Goal: Task Accomplishment & Management: Manage account settings

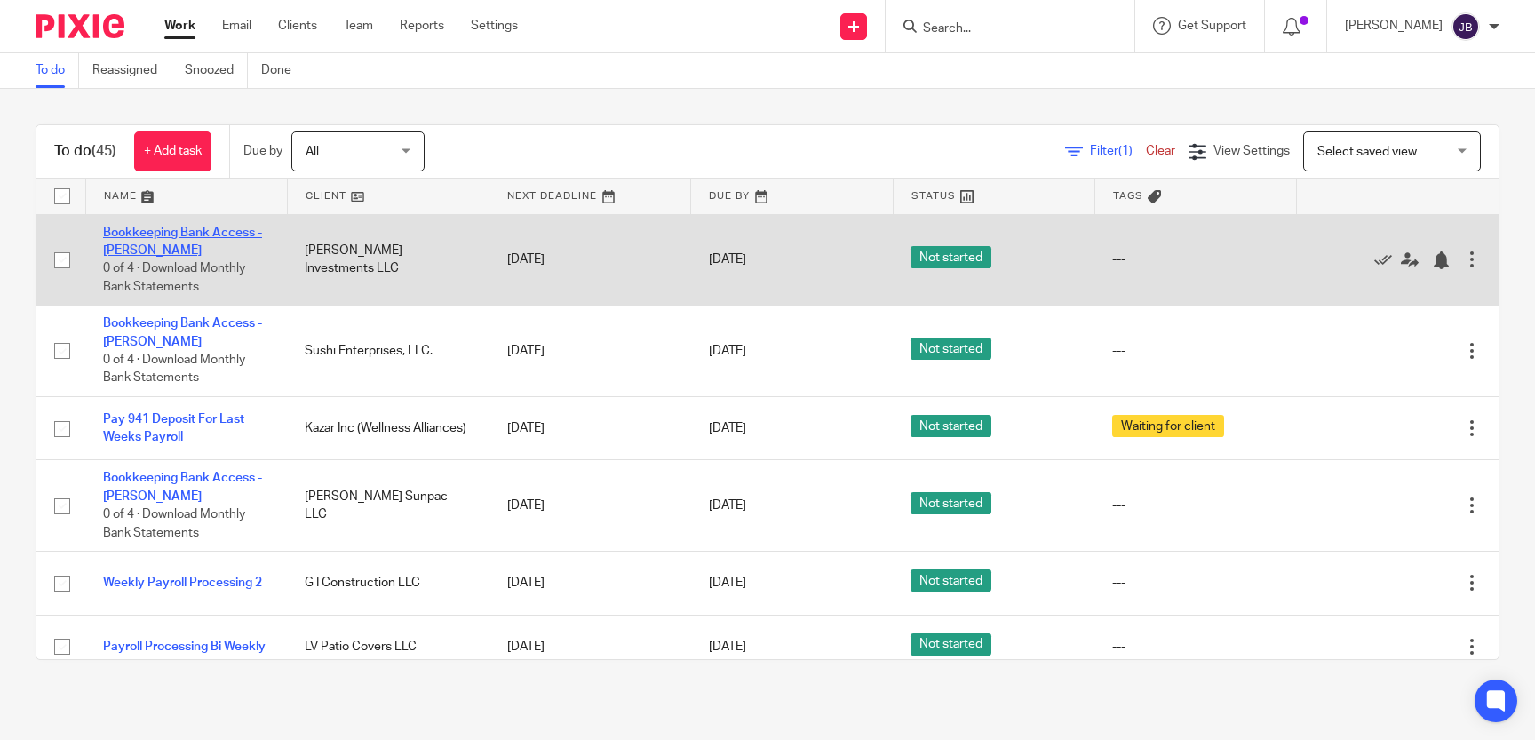
click at [231, 236] on link "Bookkeeping Bank Access - [PERSON_NAME]" at bounding box center [182, 242] width 159 height 30
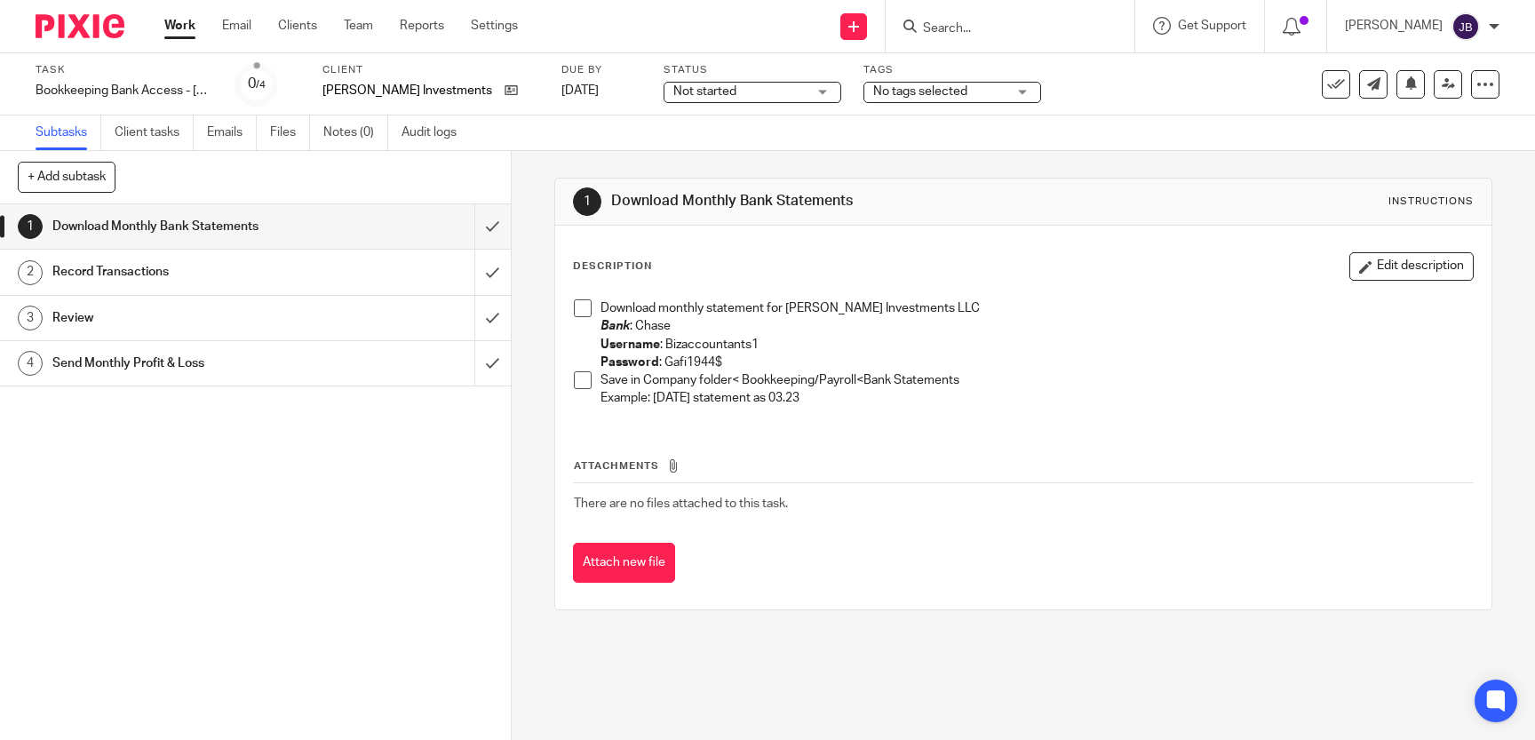
click at [581, 316] on span at bounding box center [583, 308] width 18 height 18
click at [572, 380] on div "Download monthly statement for Hovsepian Investments LLC Bank : Chase Username …" at bounding box center [1023, 356] width 917 height 131
click at [578, 381] on span at bounding box center [583, 380] width 18 height 18
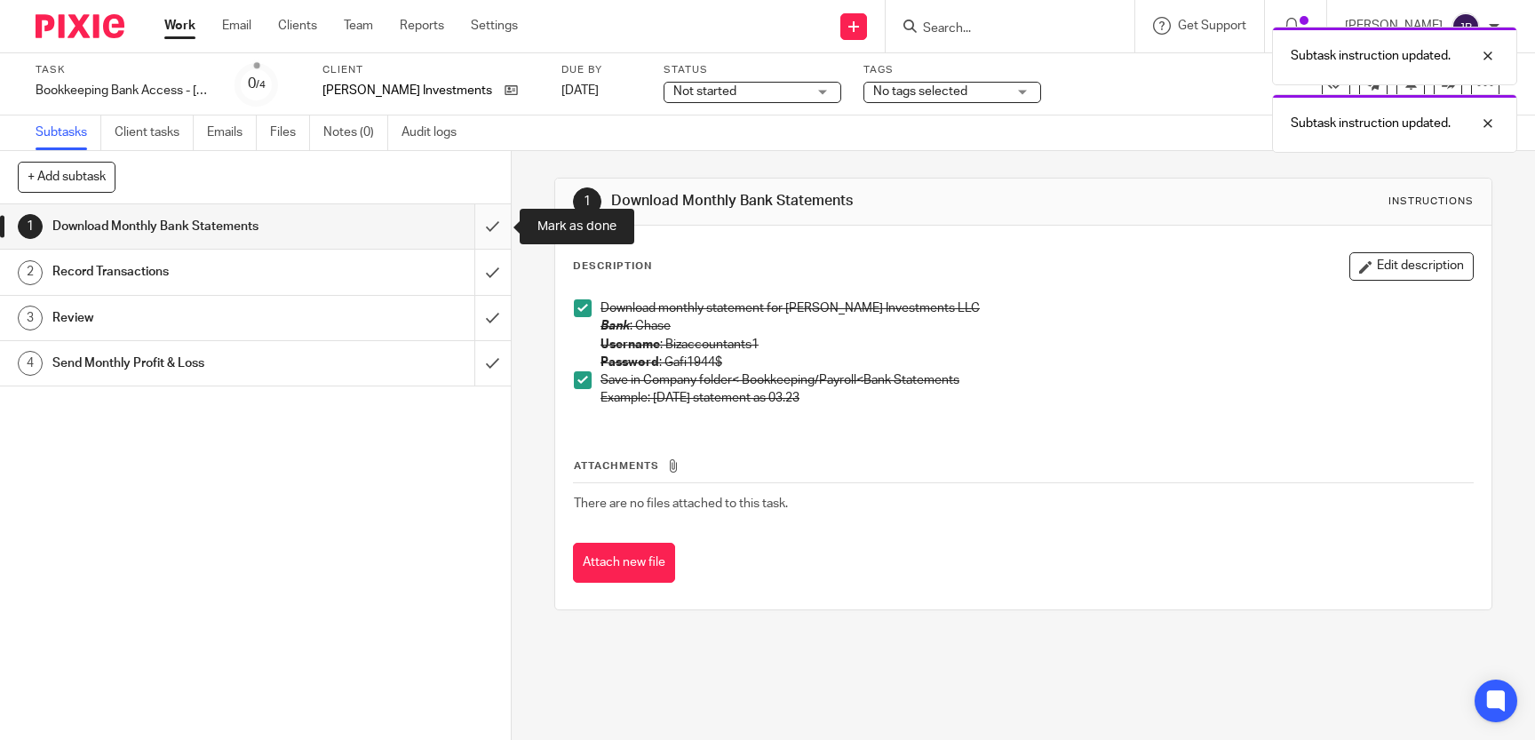
click at [490, 227] on input "submit" at bounding box center [255, 226] width 511 height 44
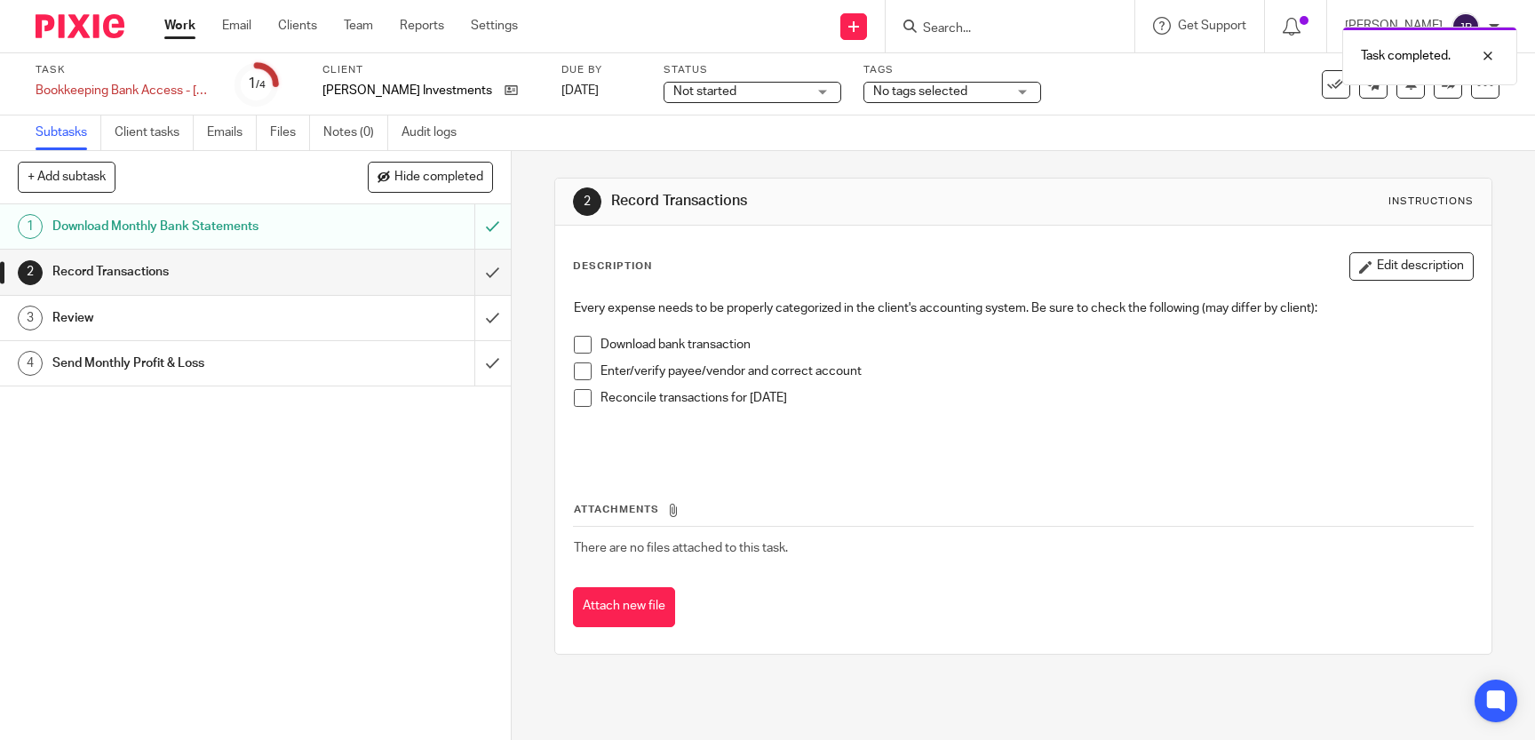
click at [583, 342] on span at bounding box center [583, 345] width 18 height 18
click at [583, 371] on span at bounding box center [583, 372] width 18 height 18
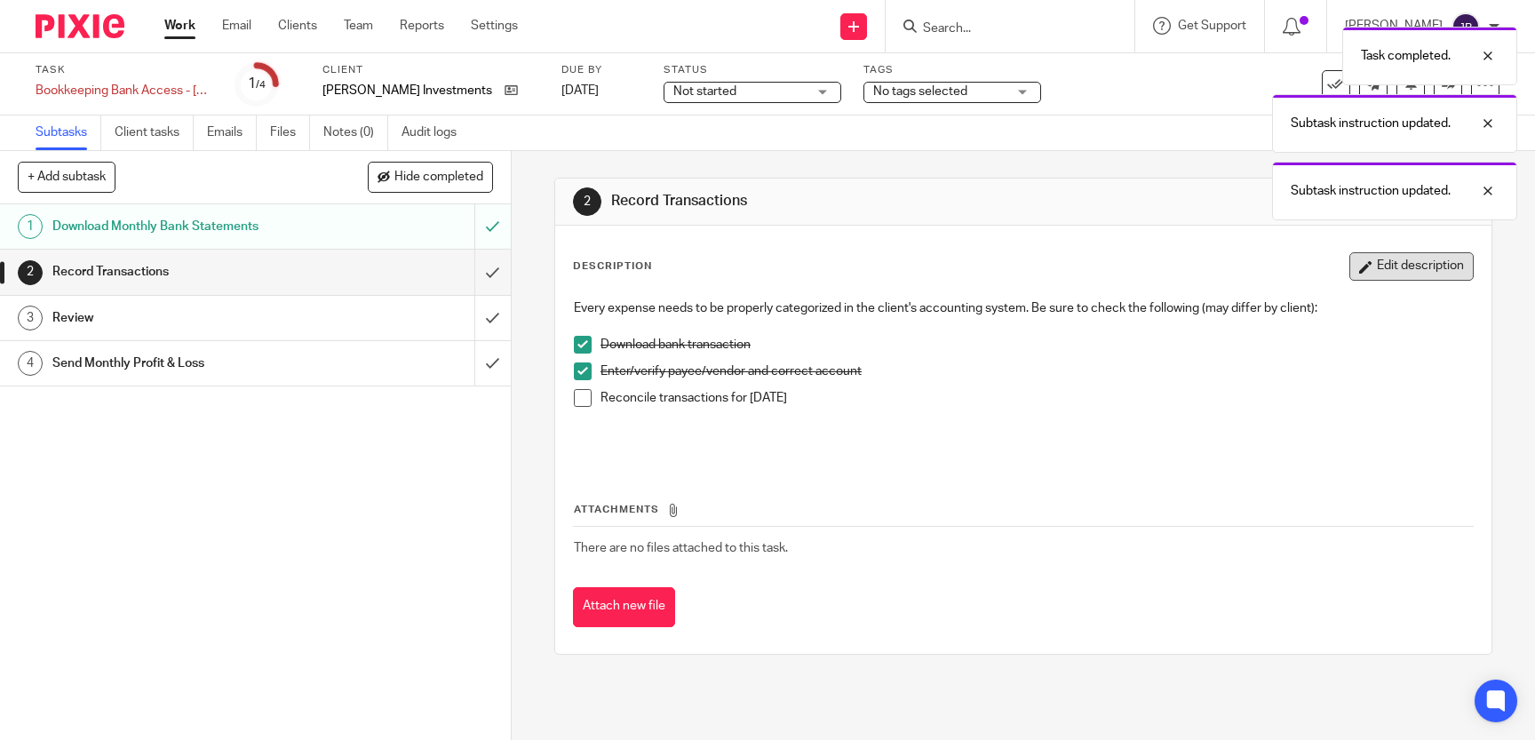
click at [1421, 267] on button "Edit description" at bounding box center [1412, 266] width 124 height 28
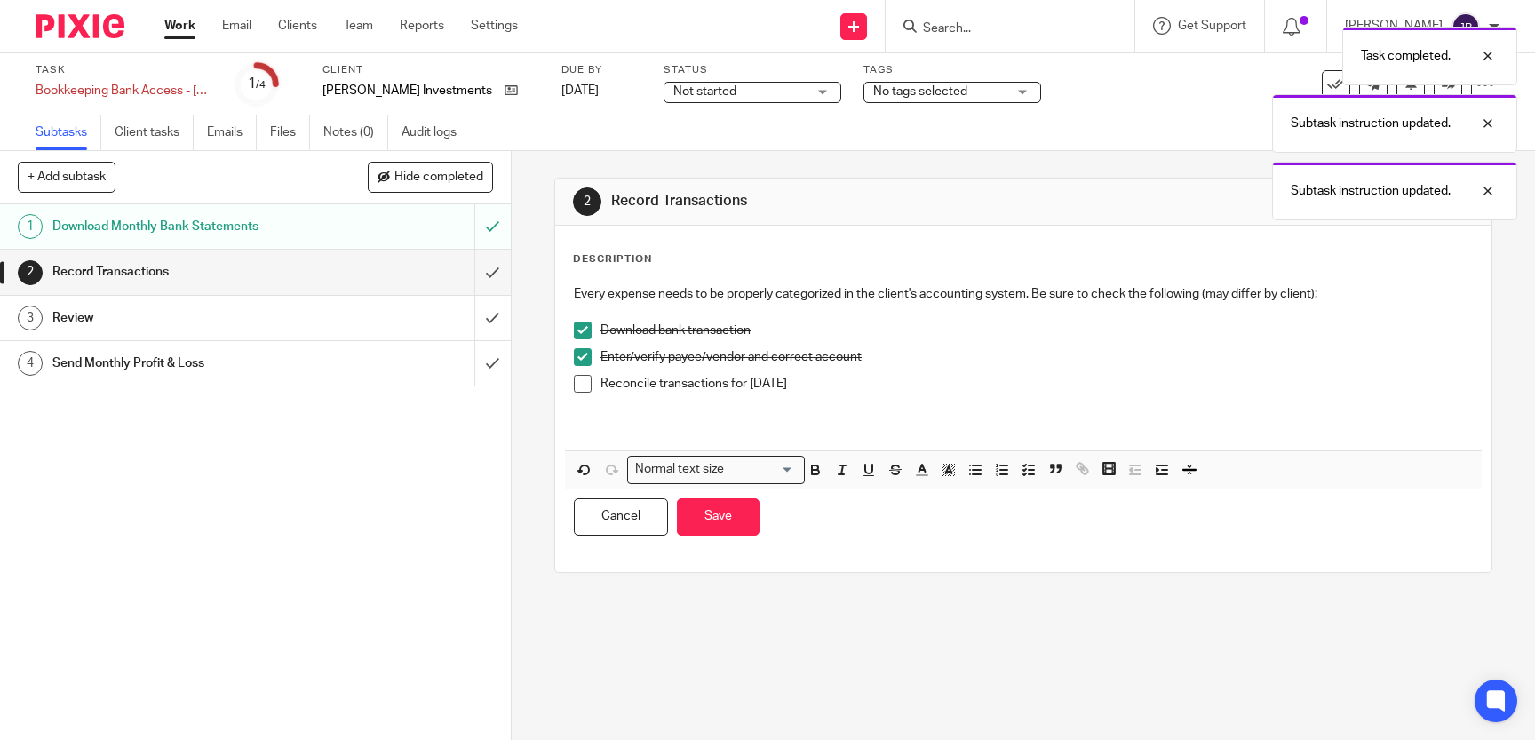
click at [815, 383] on p "Reconcile transactions for September 2025" at bounding box center [1037, 384] width 873 height 18
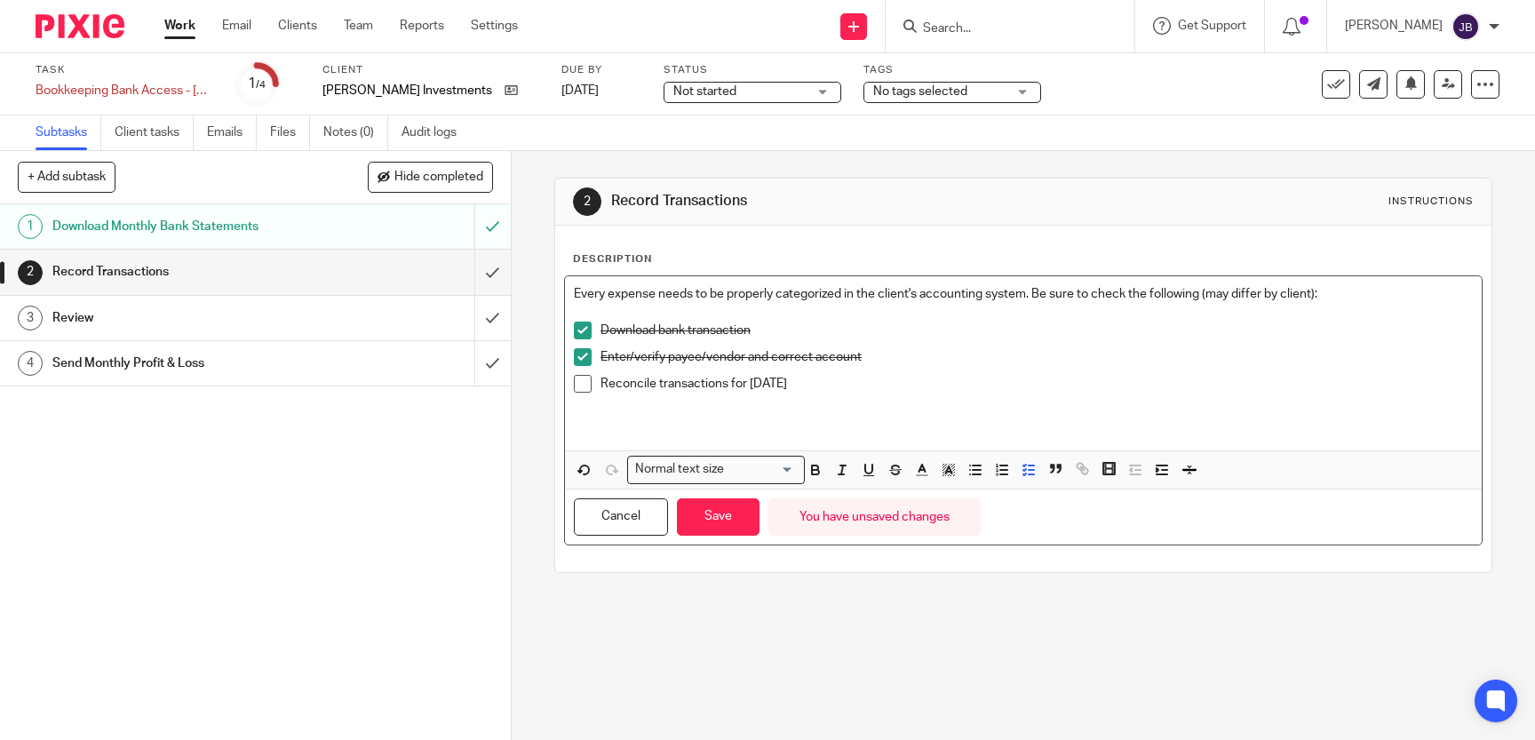
click at [581, 383] on span at bounding box center [583, 384] width 18 height 18
click at [738, 522] on button "Save" at bounding box center [718, 517] width 83 height 38
click at [490, 264] on input "submit" at bounding box center [255, 272] width 511 height 44
click at [719, 529] on button "Save" at bounding box center [718, 517] width 83 height 38
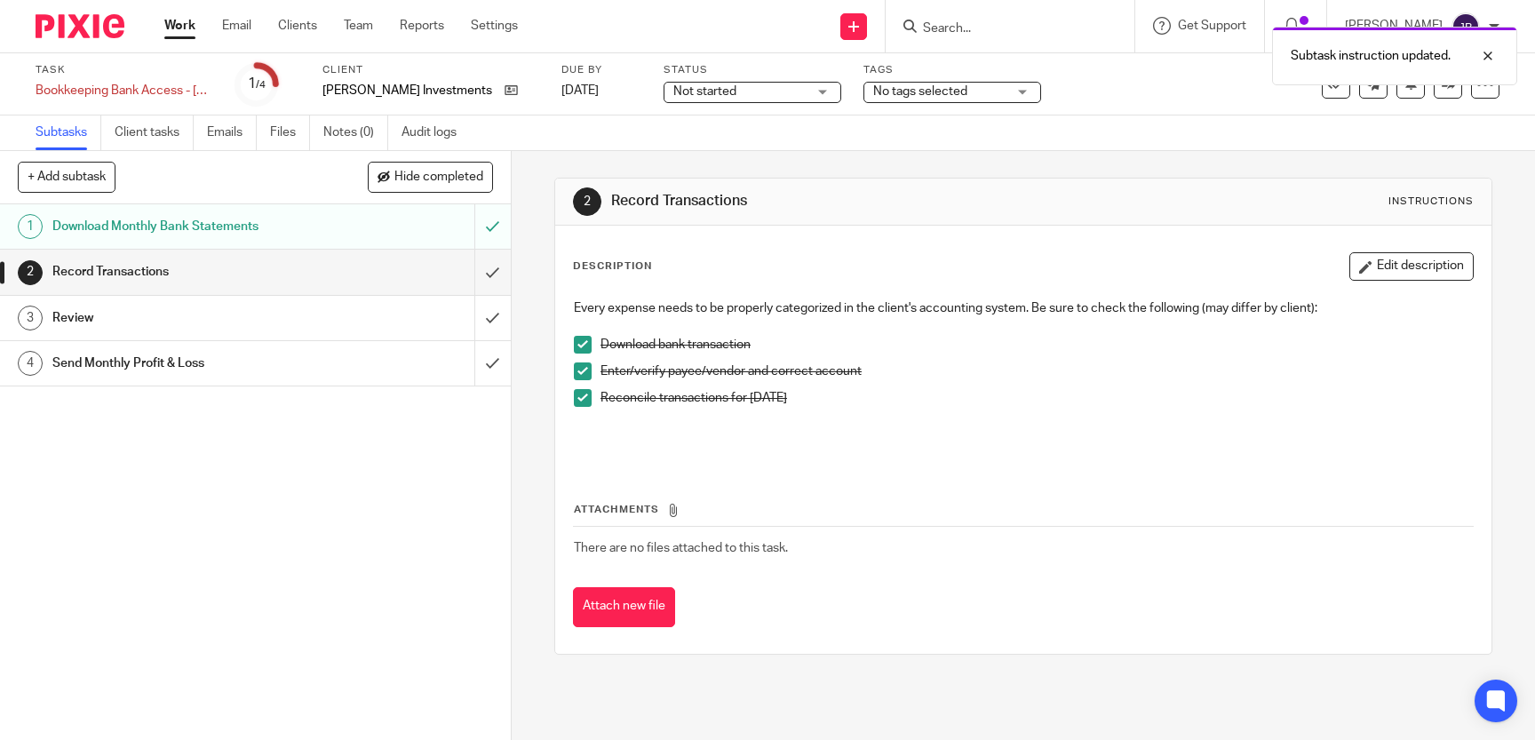
click at [717, 509] on th "Attachments" at bounding box center [1023, 514] width 901 height 26
click at [512, 280] on div "2 Record Transactions Instructions Description Edit description Every expense n…" at bounding box center [1024, 445] width 1024 height 589
click at [310, 298] on link "3 Review" at bounding box center [237, 318] width 475 height 44
click at [293, 397] on div "1 Download Monthly Bank Statements 2 Record Transactions 3 Review 4 Send Monthl…" at bounding box center [255, 472] width 511 height 536
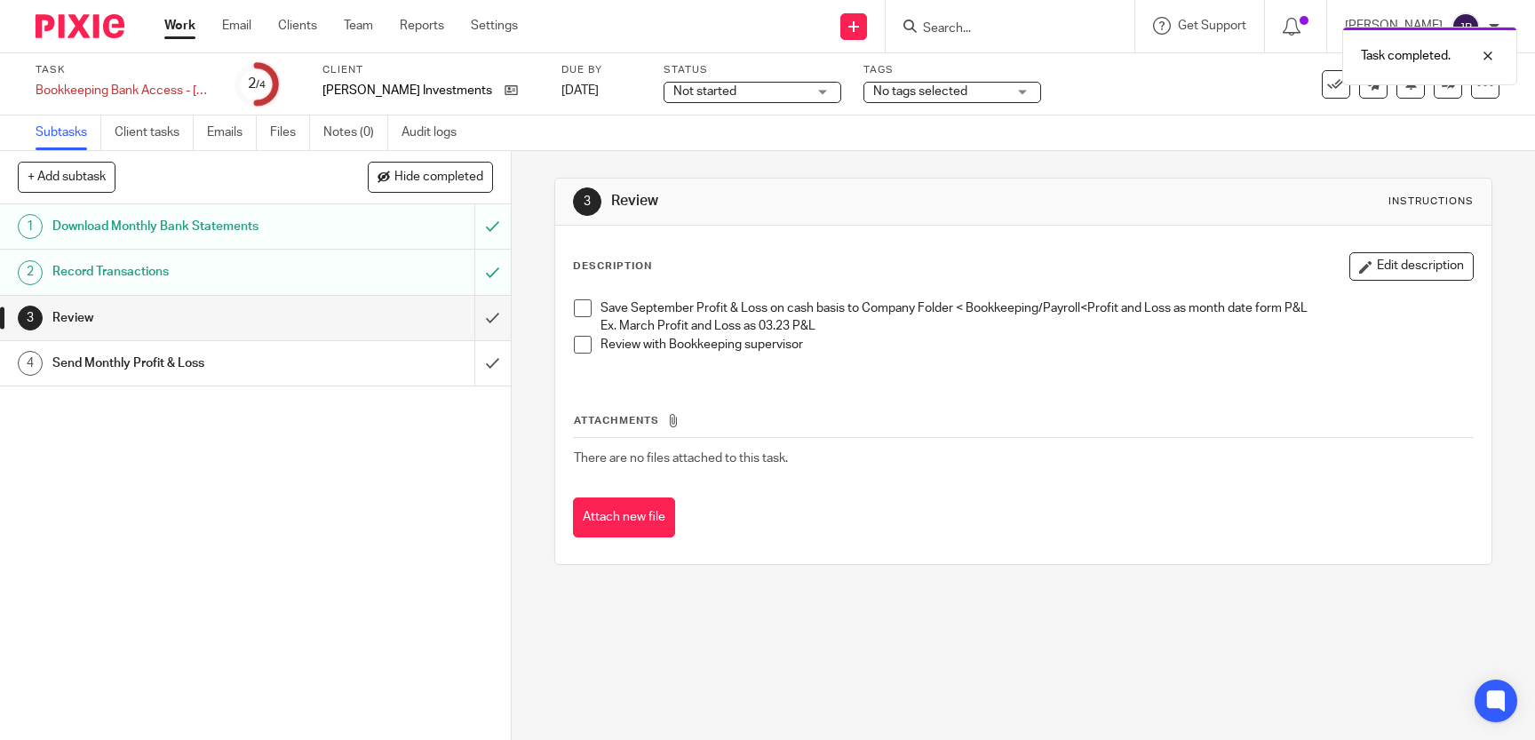
click at [586, 307] on span at bounding box center [583, 308] width 18 height 18
drag, startPoint x: 578, startPoint y: 345, endPoint x: 601, endPoint y: 352, distance: 23.3
click at [579, 345] on span at bounding box center [583, 345] width 18 height 18
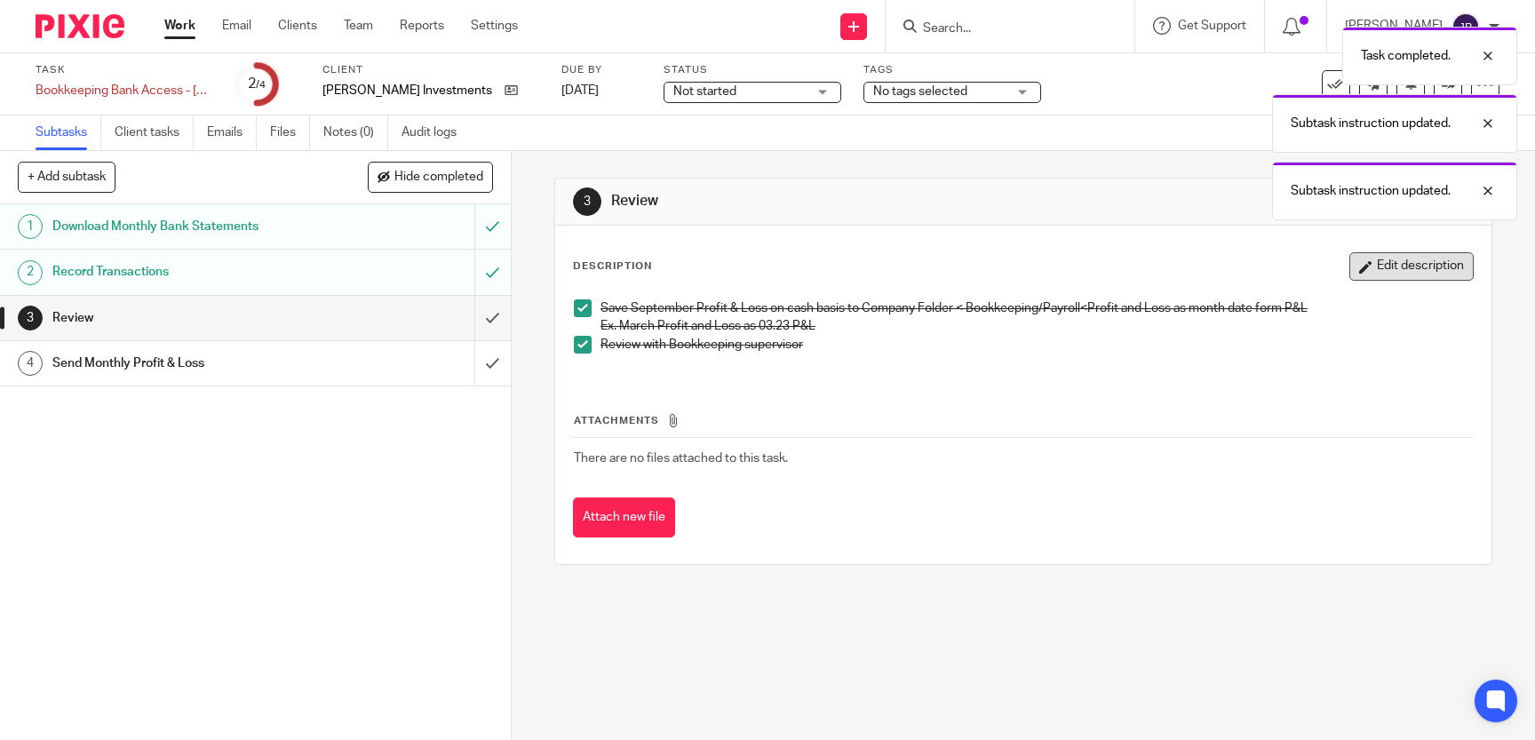
click at [1379, 259] on button "Edit description" at bounding box center [1412, 266] width 124 height 28
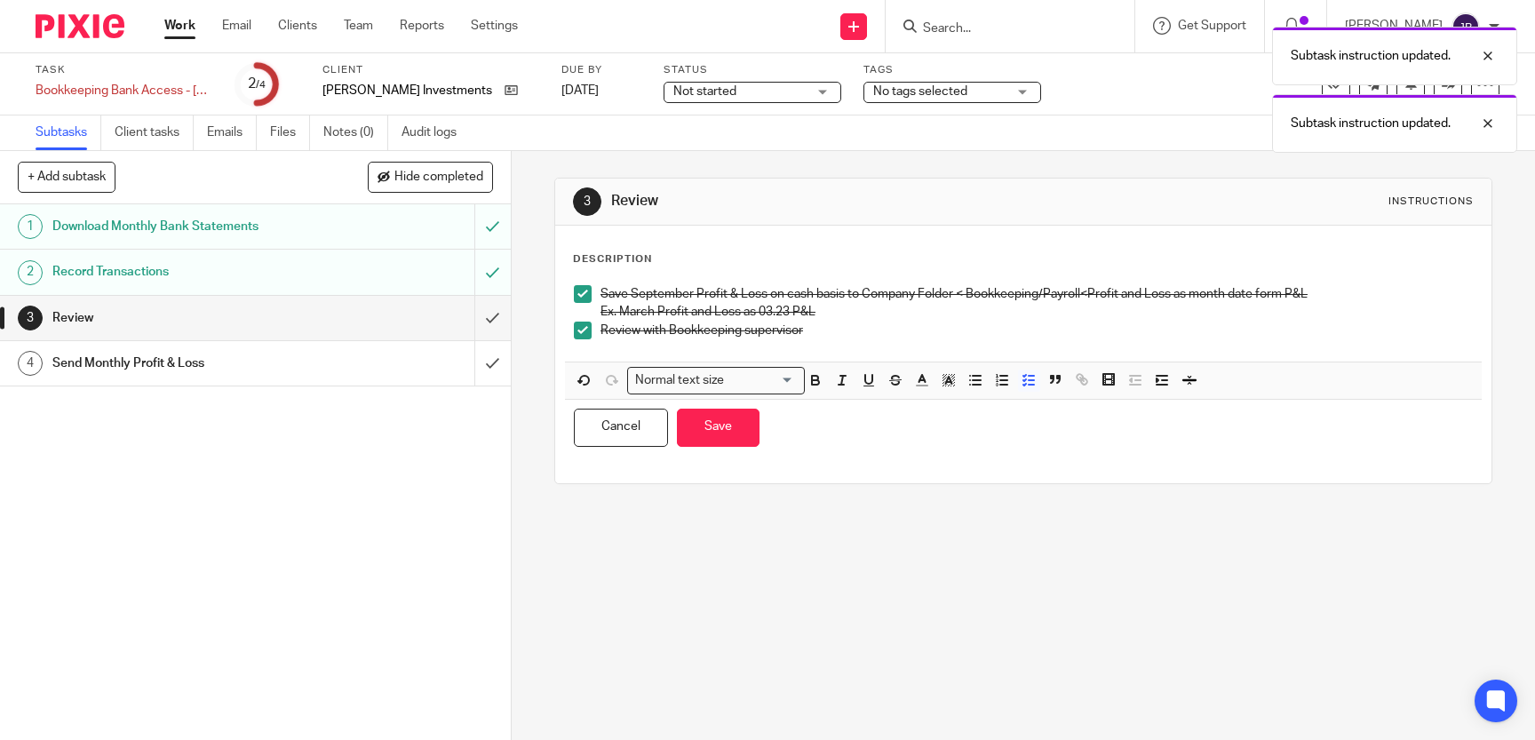
click at [695, 292] on p "Save September Profit & Loss on cash basis to Company Folder < Bookkeeping/Payr…" at bounding box center [1037, 294] width 873 height 18
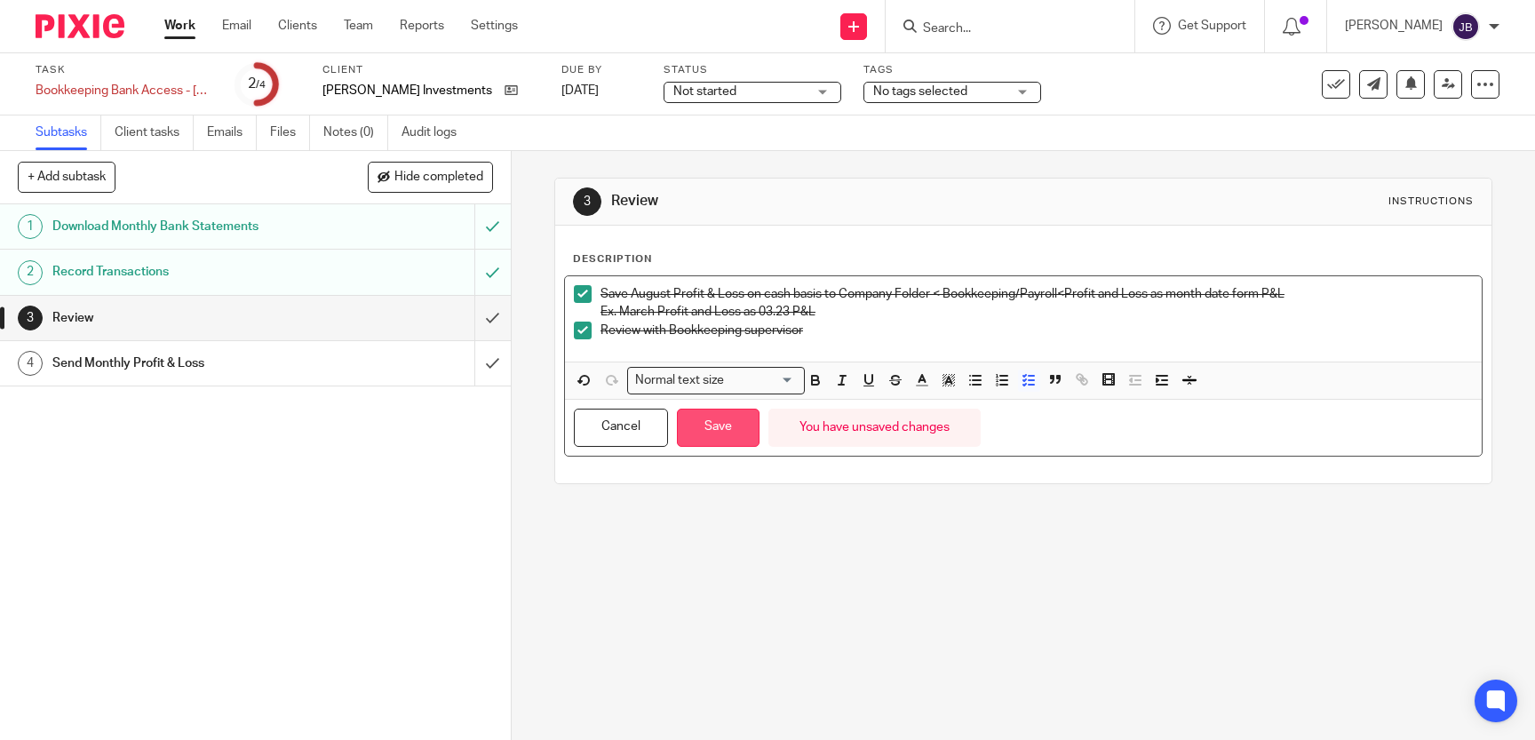
click at [723, 428] on button "Save" at bounding box center [718, 428] width 83 height 38
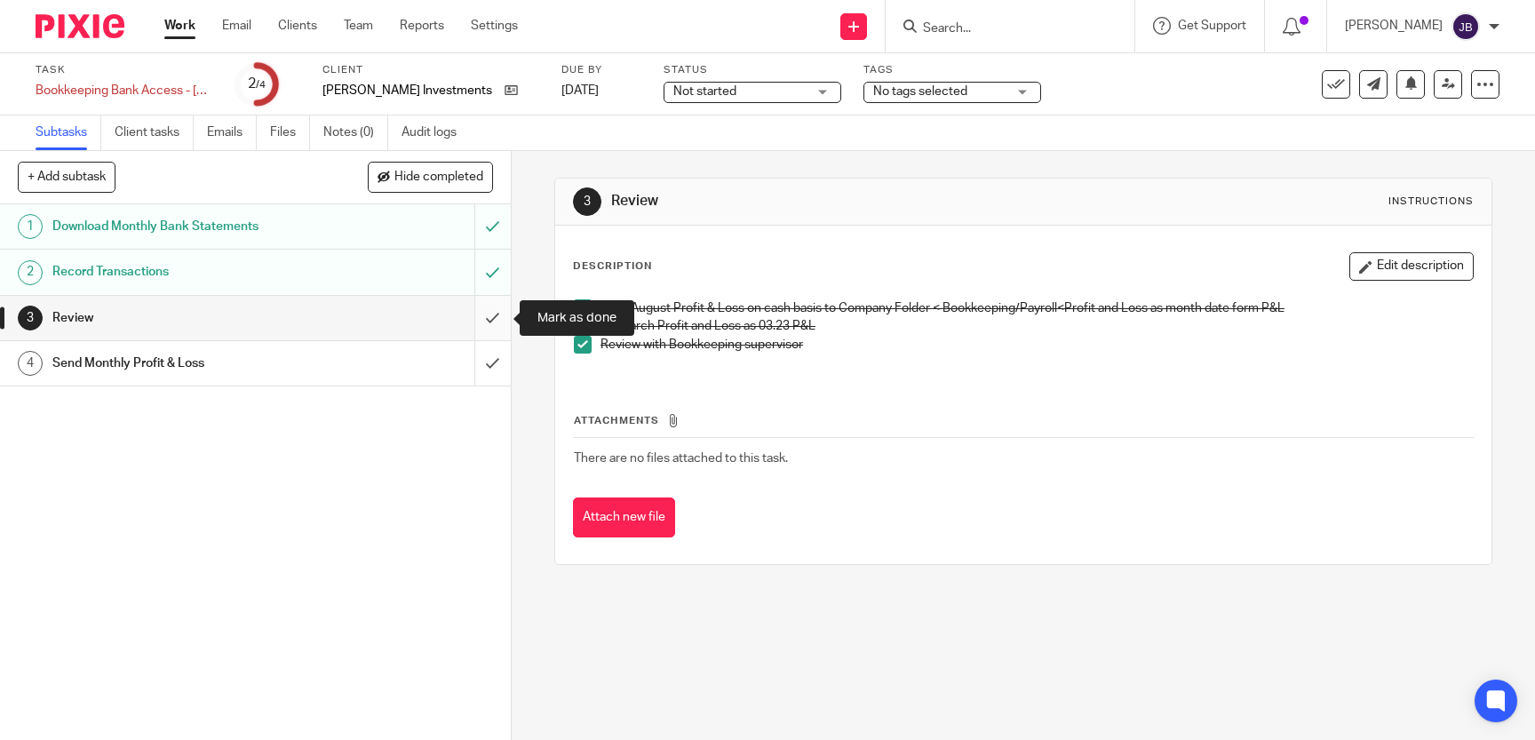
click at [479, 328] on input "submit" at bounding box center [255, 318] width 511 height 44
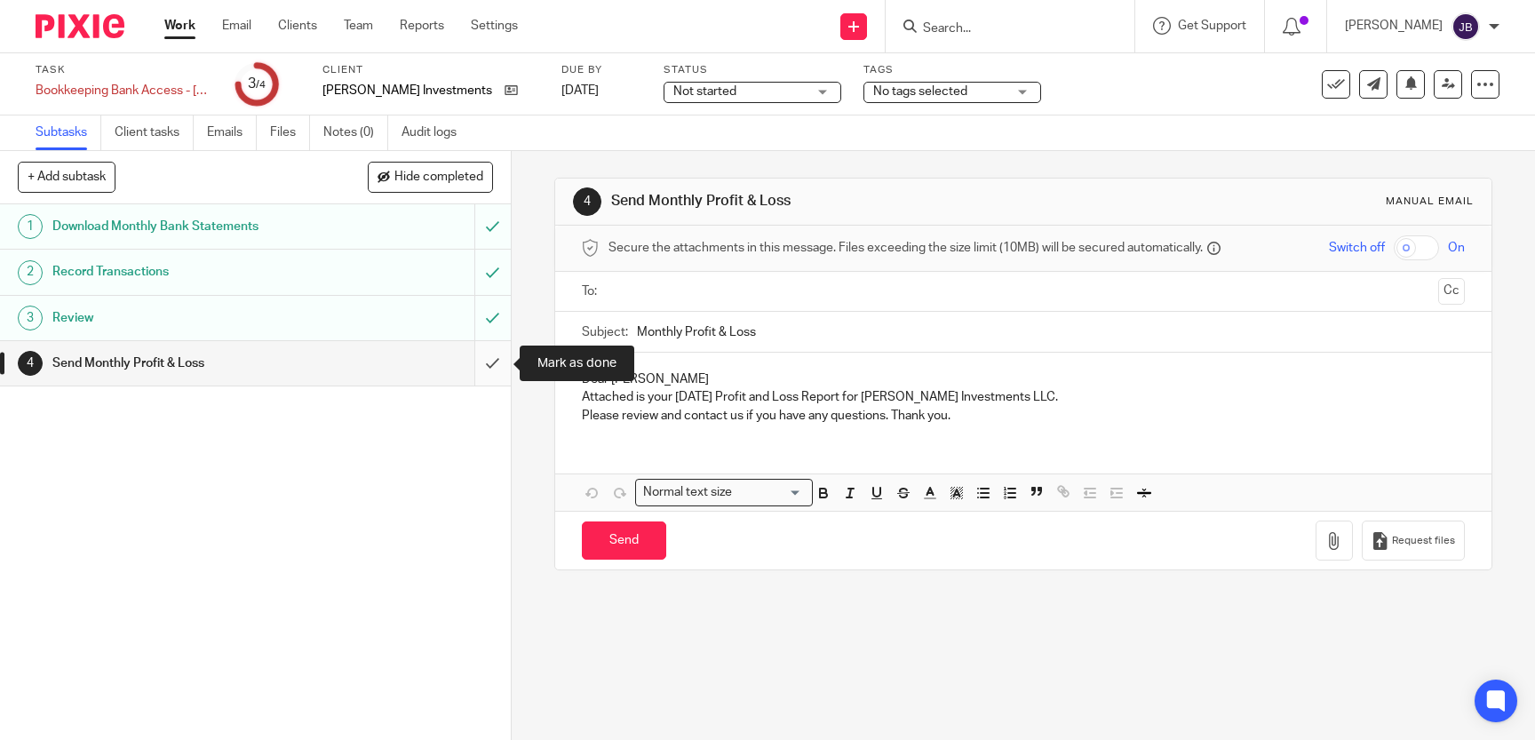
click at [500, 363] on input "submit" at bounding box center [255, 363] width 511 height 44
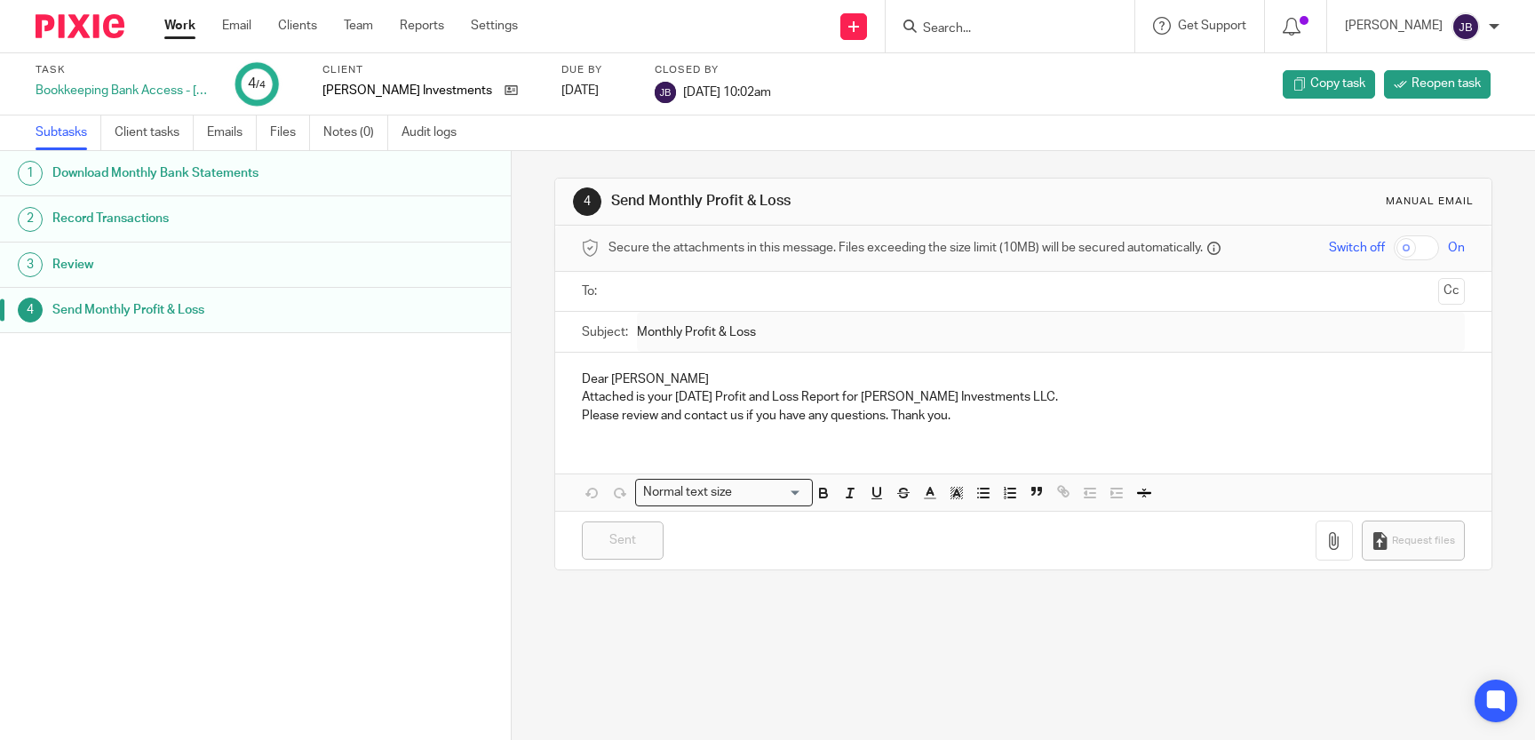
click at [972, 27] on input "Search" at bounding box center [1001, 29] width 160 height 16
click at [972, 29] on input "Search" at bounding box center [1001, 29] width 160 height 16
click at [992, 28] on input "Search" at bounding box center [1001, 29] width 160 height 16
click at [992, 27] on input "Search" at bounding box center [1001, 29] width 160 height 16
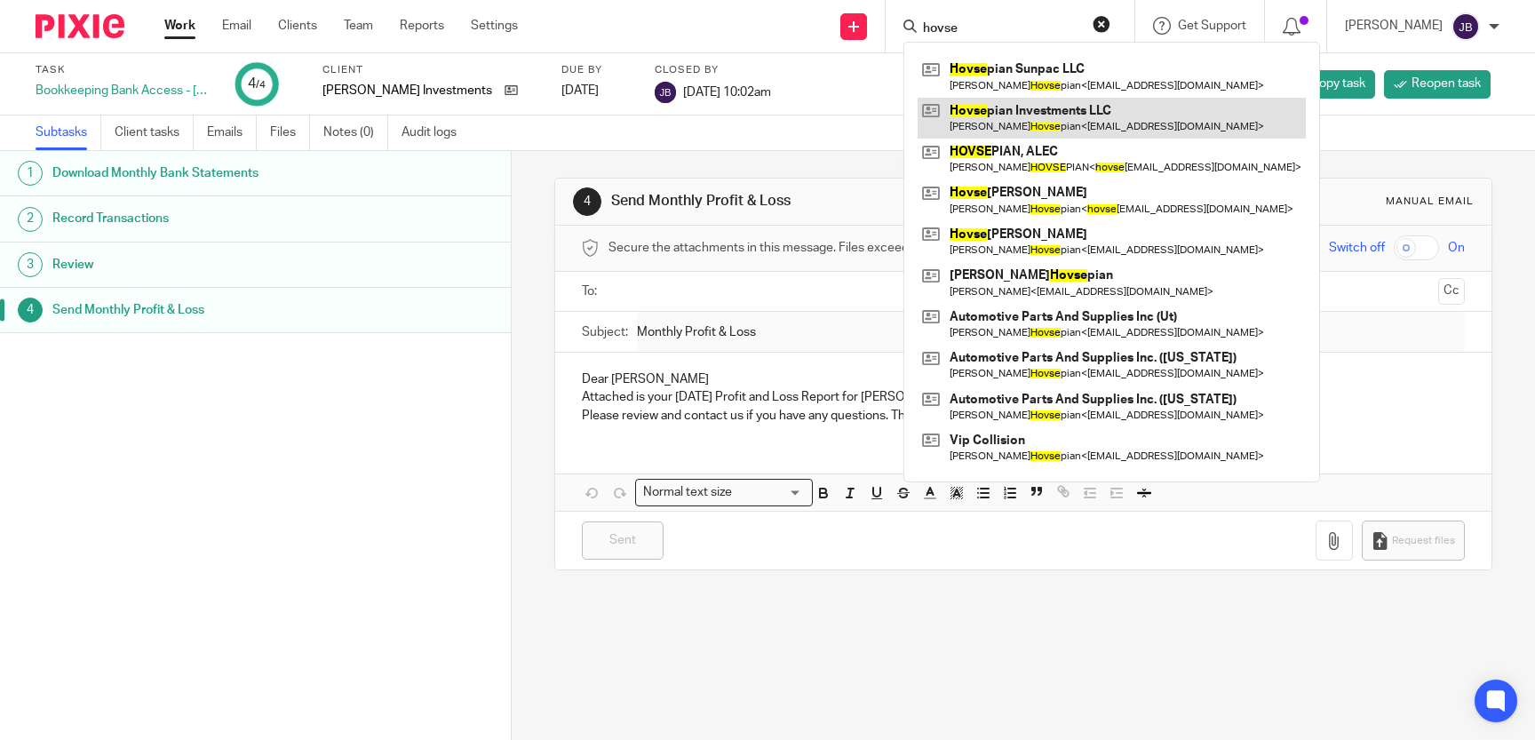
type input "hovse"
click at [1059, 109] on link at bounding box center [1112, 118] width 388 height 41
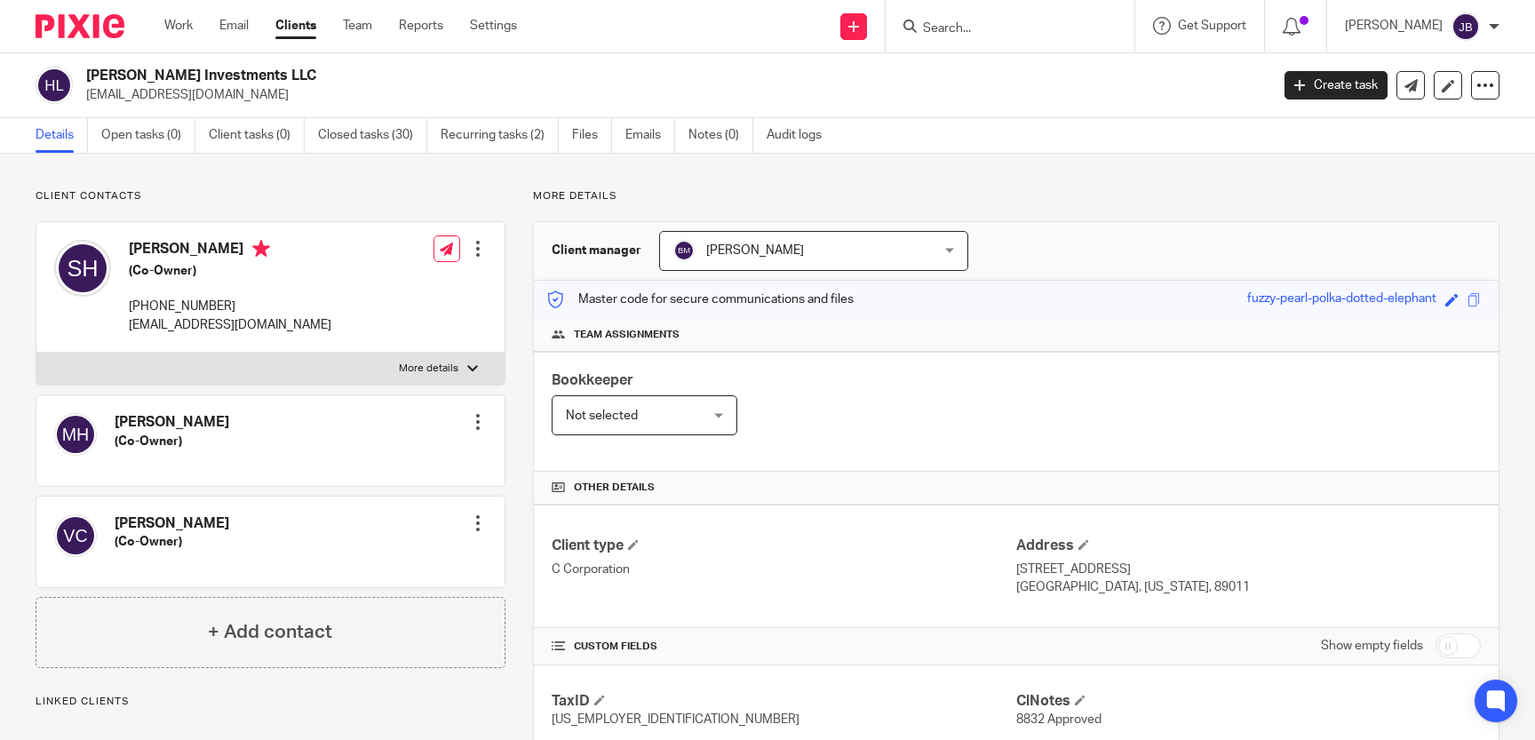
scroll to position [570, 0]
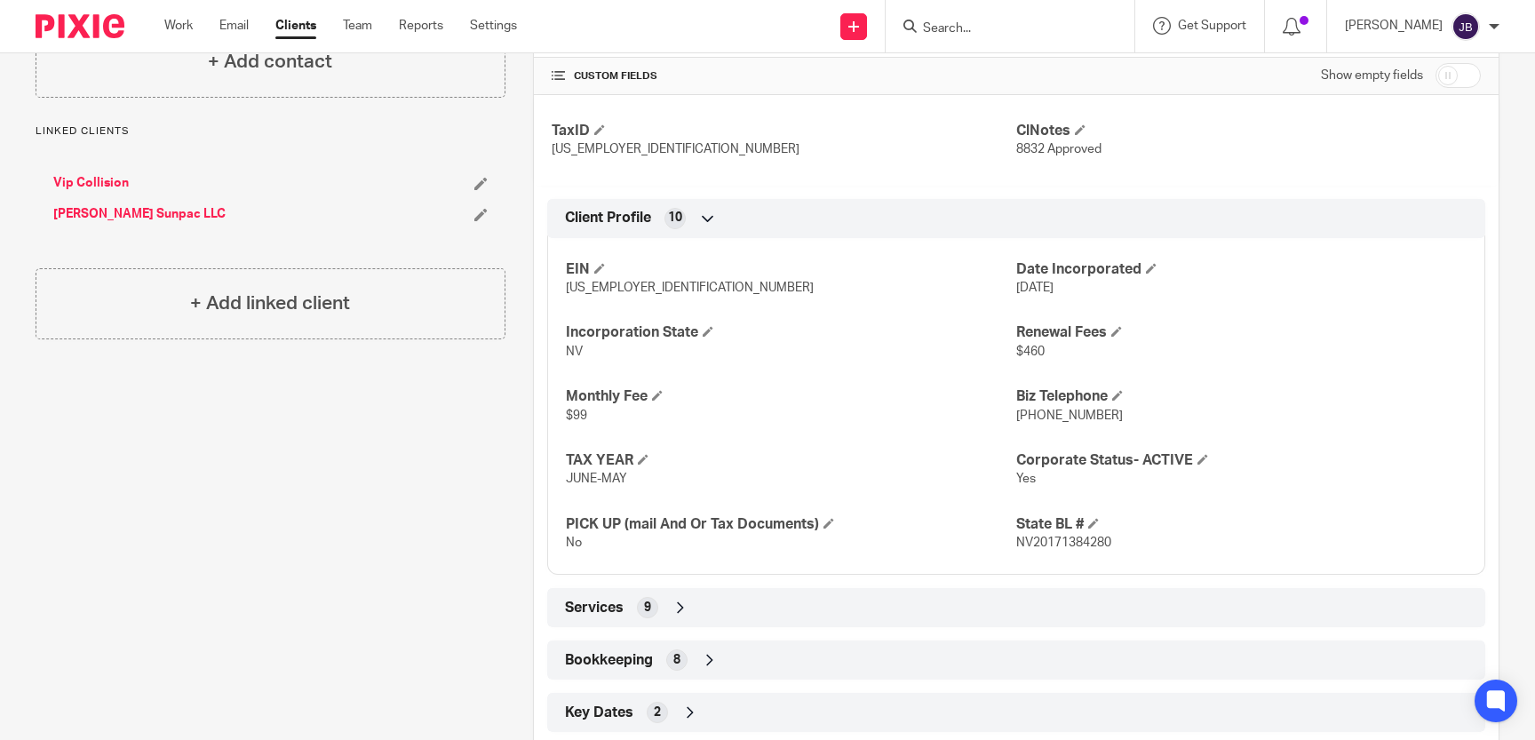
click at [1011, 35] on input "Search" at bounding box center [1001, 29] width 160 height 16
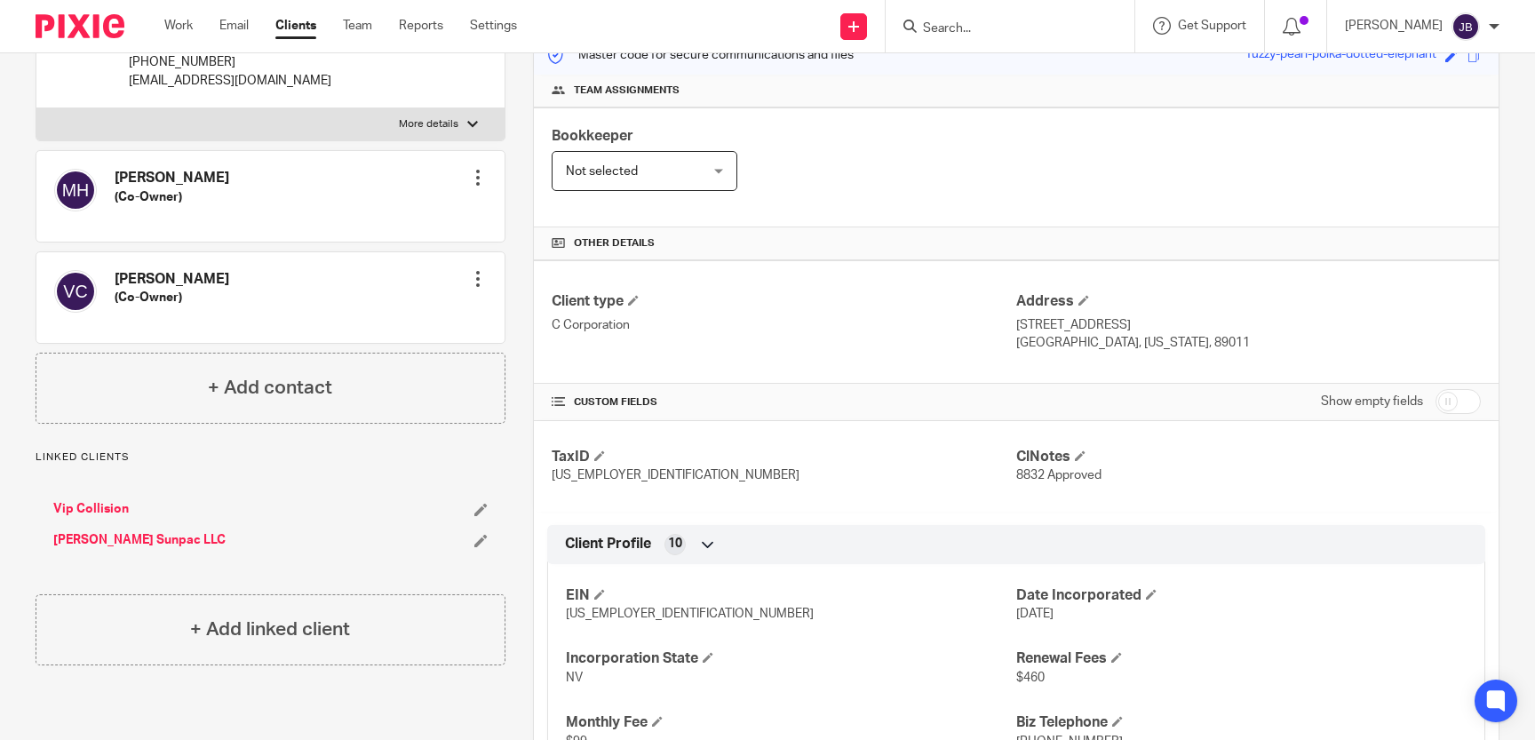
scroll to position [0, 0]
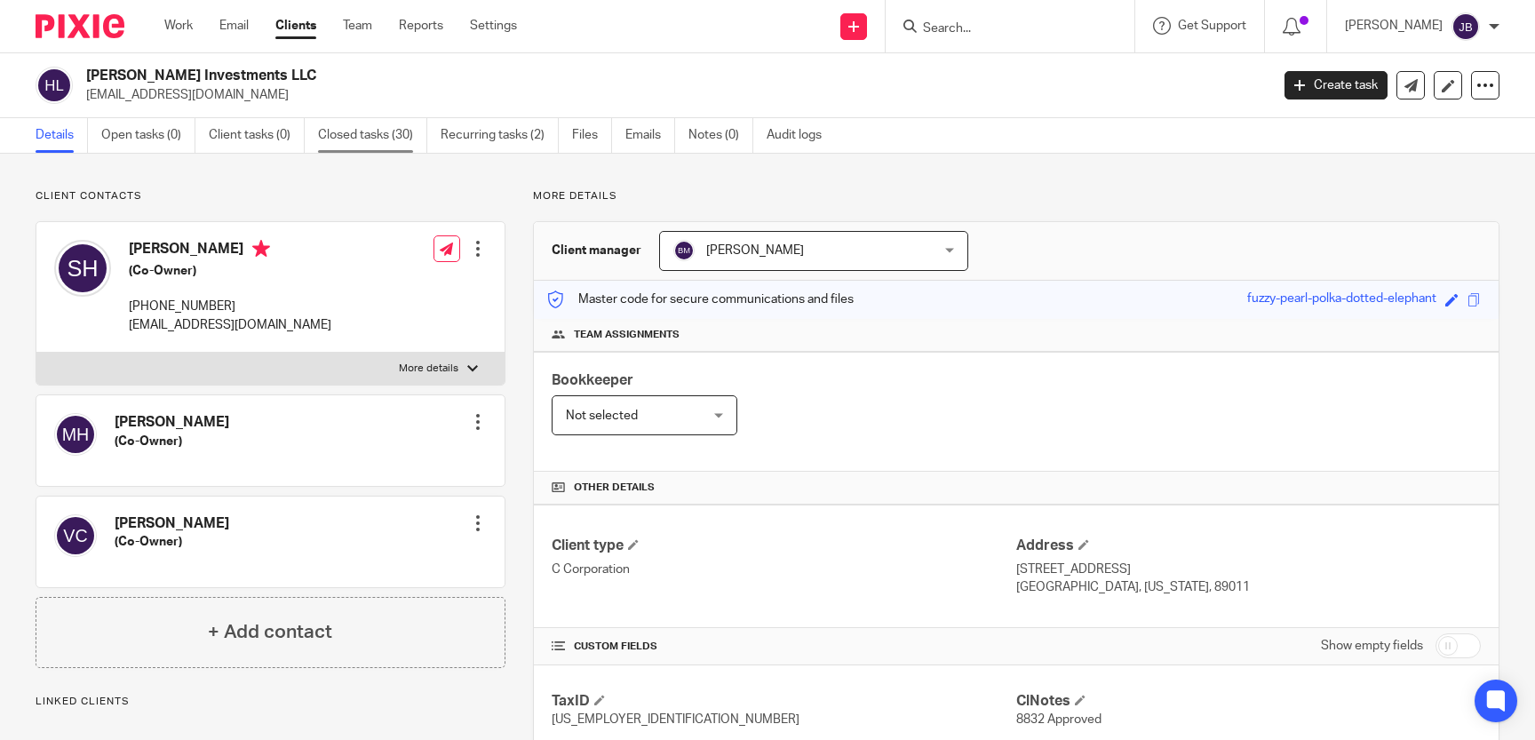
click at [346, 126] on link "Closed tasks (30)" at bounding box center [372, 135] width 109 height 35
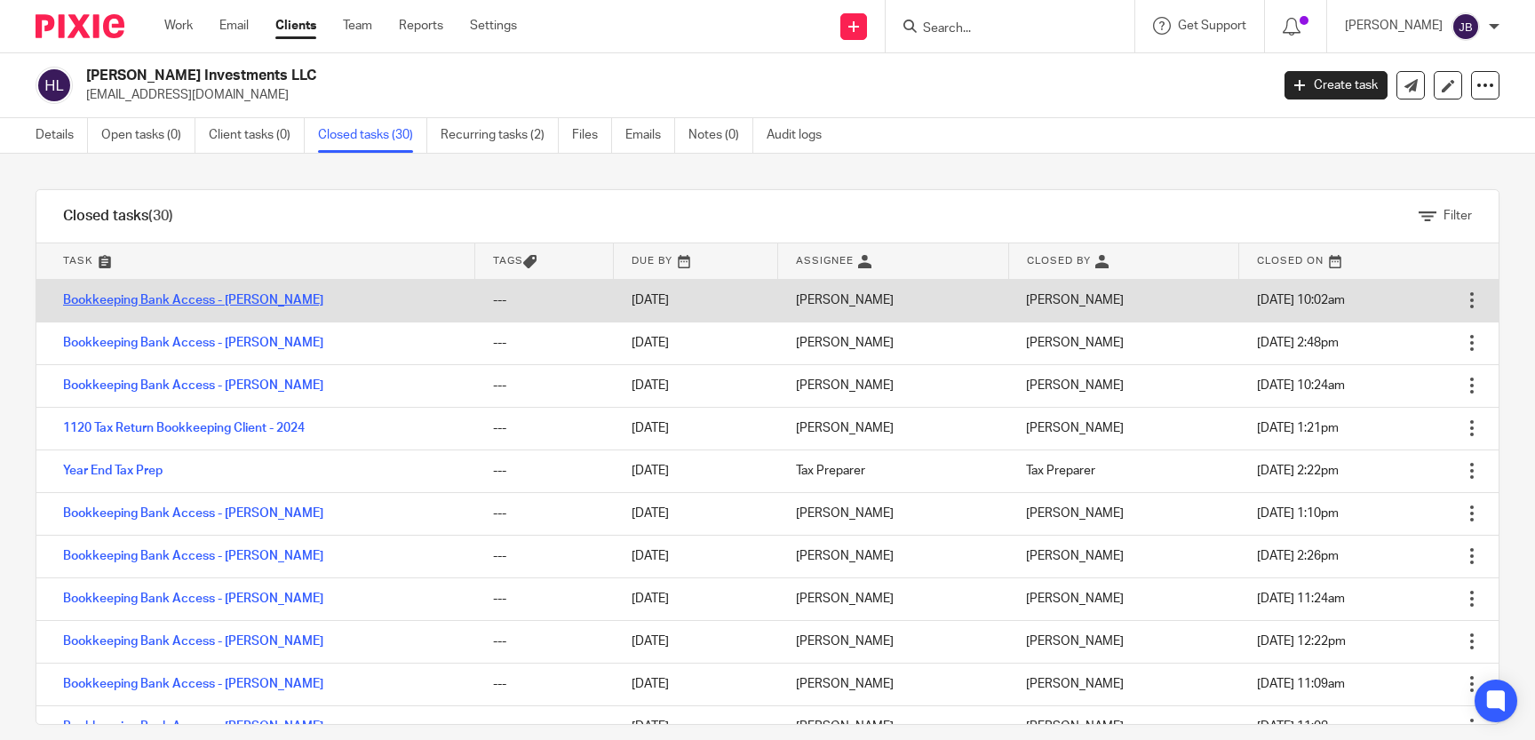
click at [187, 301] on link "Bookkeeping Bank Access - Juliet" at bounding box center [193, 300] width 260 height 12
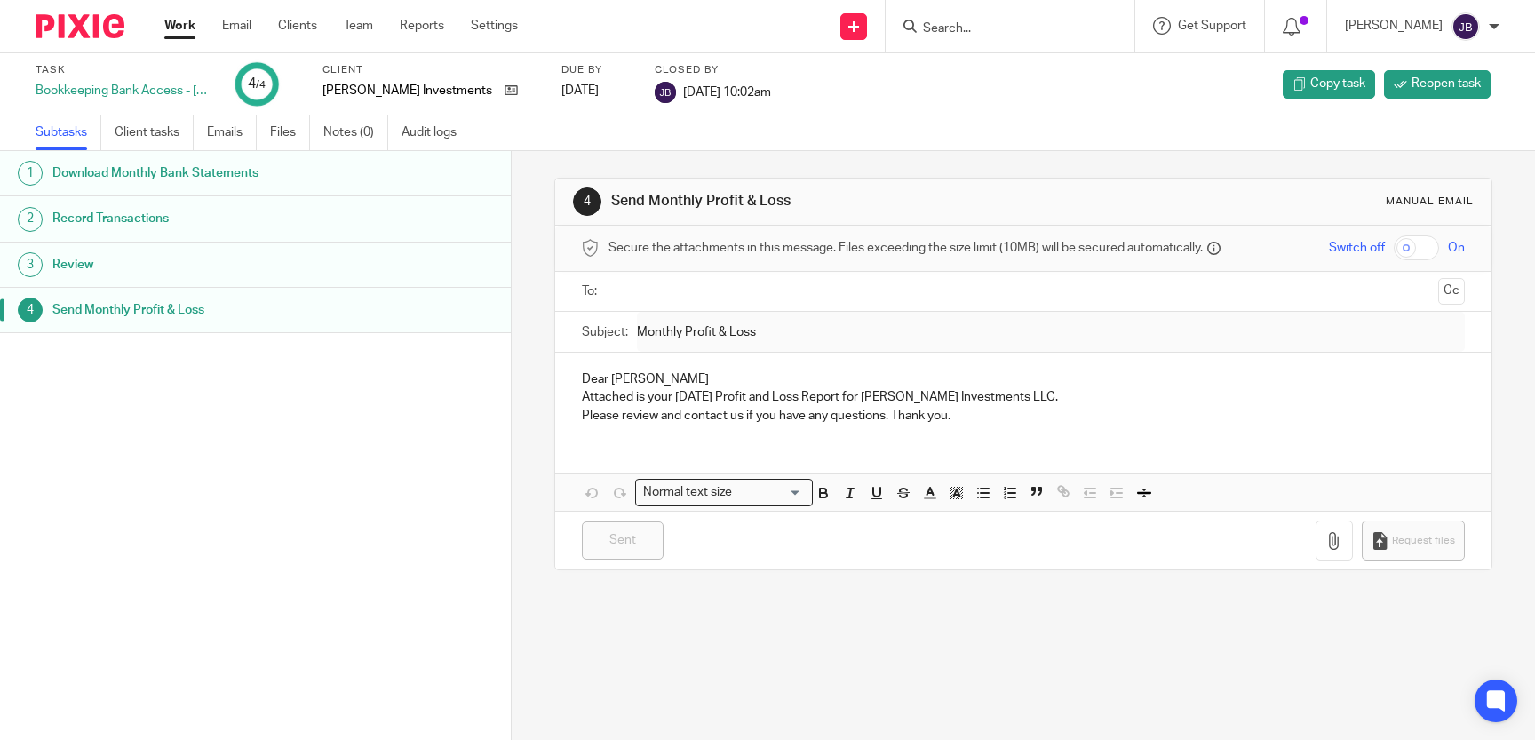
click at [262, 269] on h1 "Review" at bounding box center [199, 264] width 294 height 27
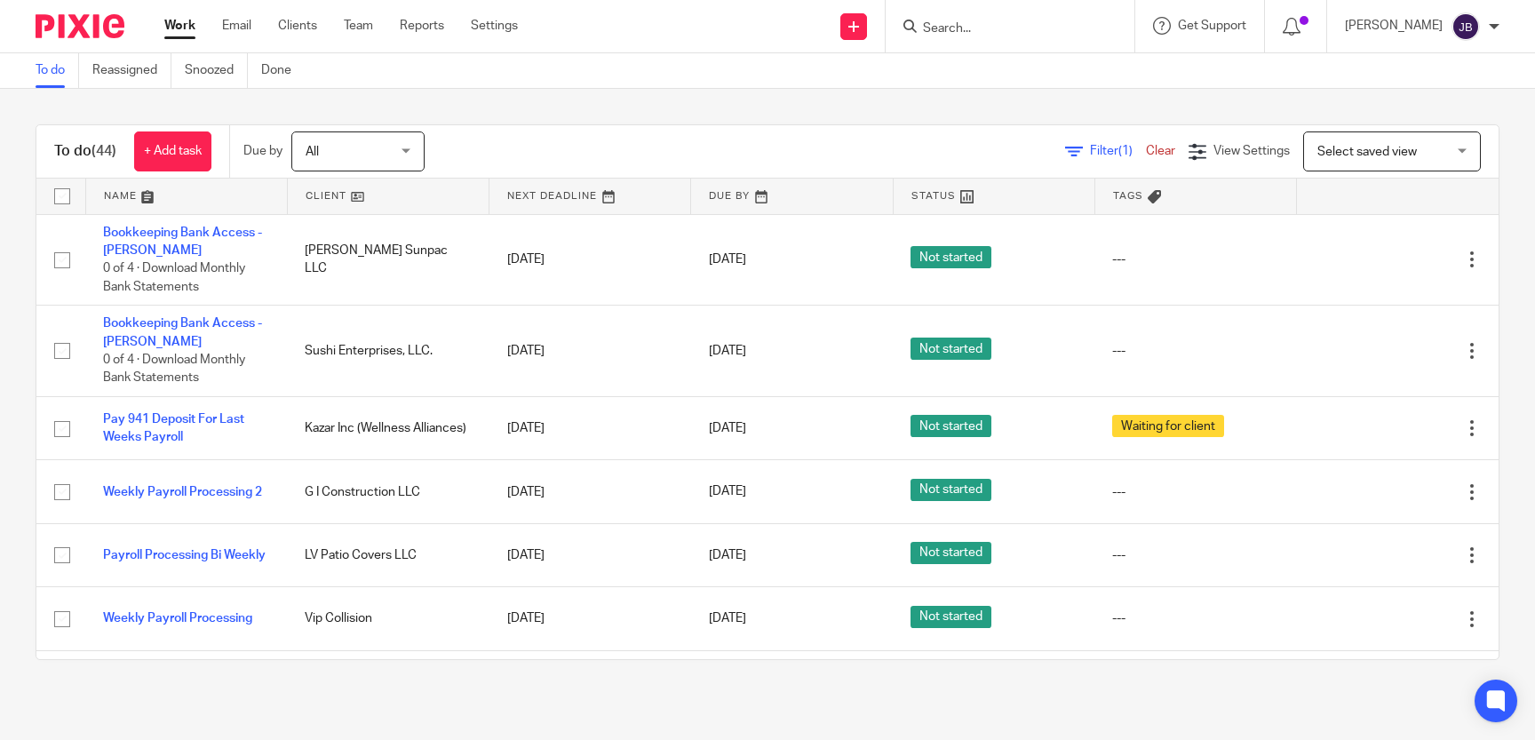
click at [955, 36] on div at bounding box center [1007, 26] width 207 height 22
click at [971, 31] on input "Search" at bounding box center [1001, 29] width 160 height 16
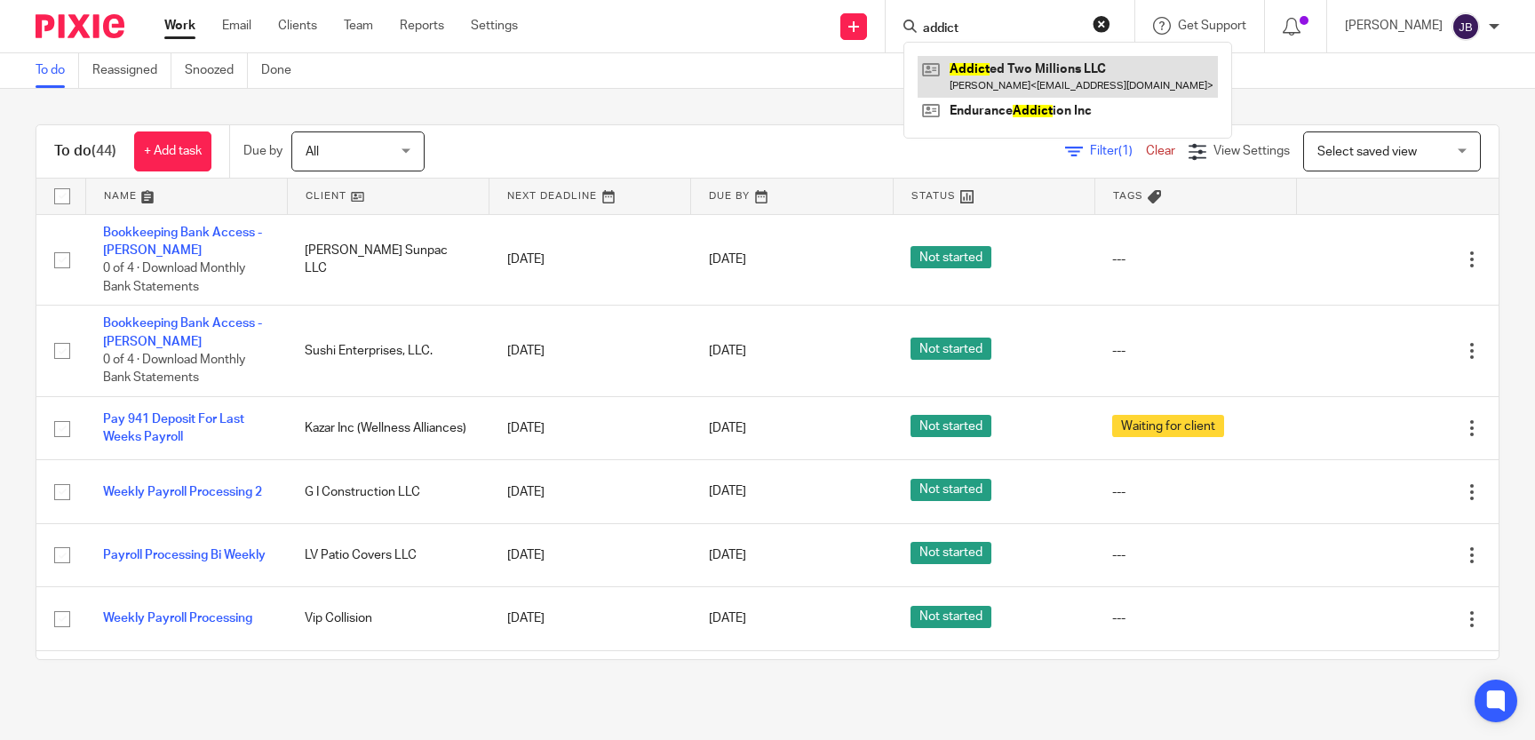
type input "addict"
click at [1088, 74] on link at bounding box center [1068, 76] width 300 height 41
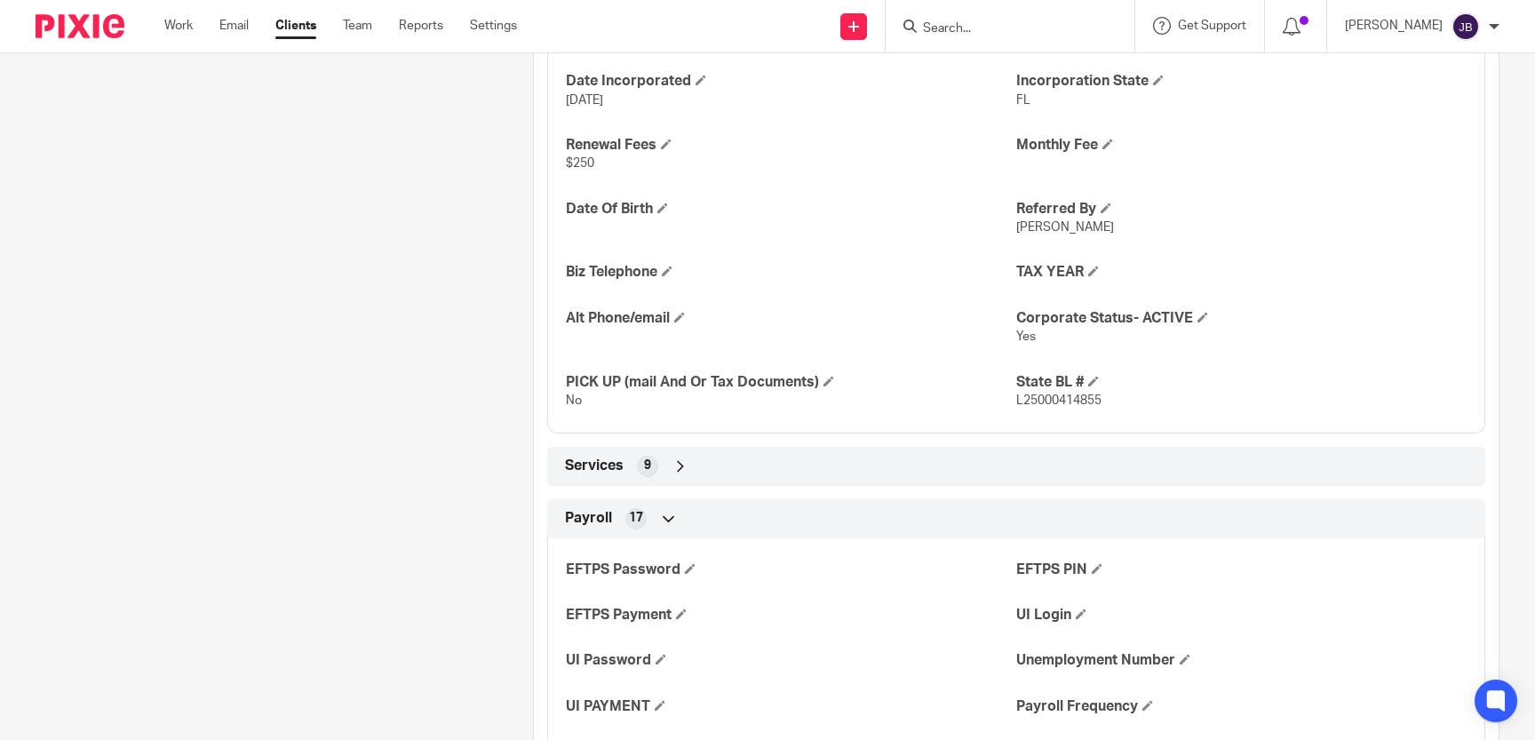
scroll to position [978, 0]
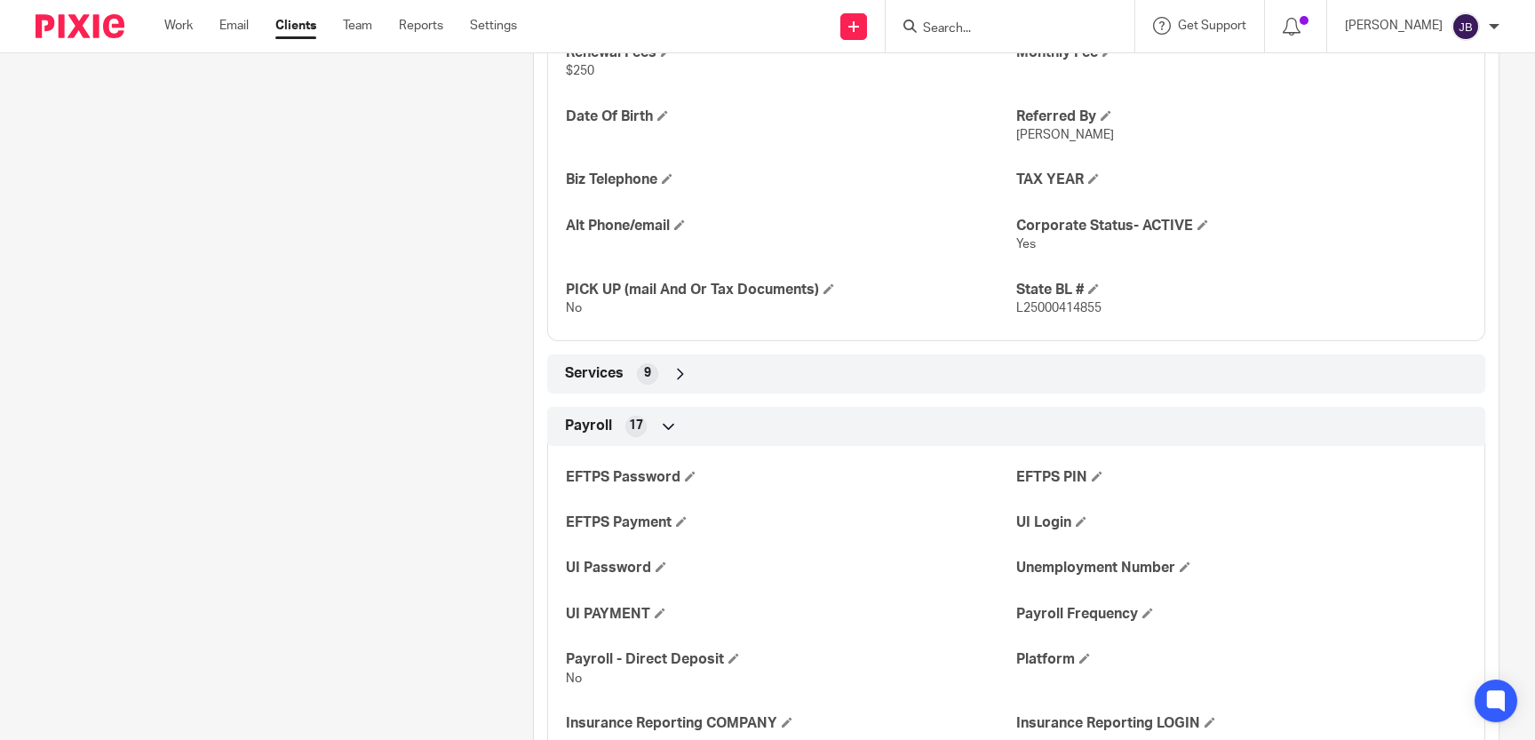
click at [914, 381] on div "Services 9" at bounding box center [1017, 374] width 912 height 30
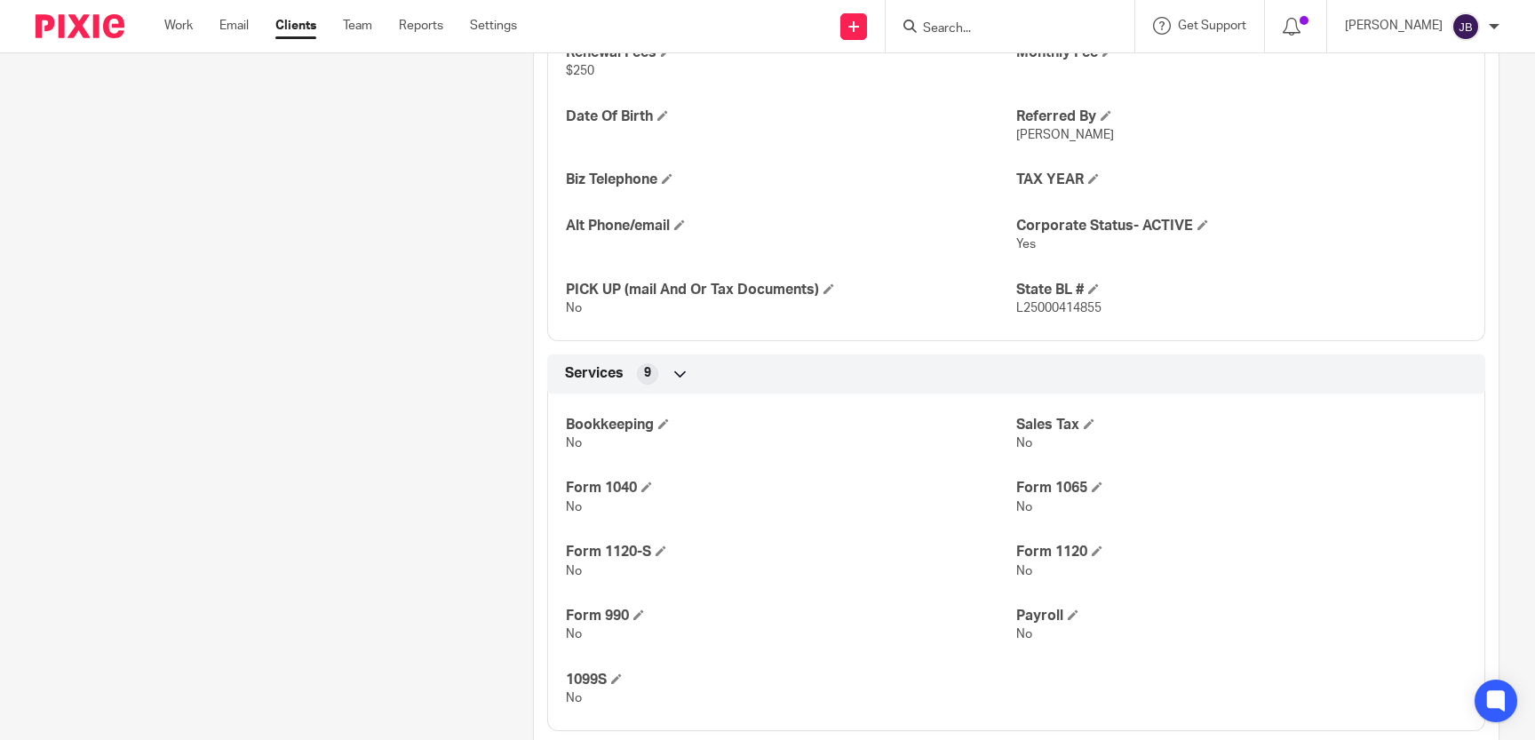
click at [1081, 28] on input "Search" at bounding box center [1001, 29] width 160 height 16
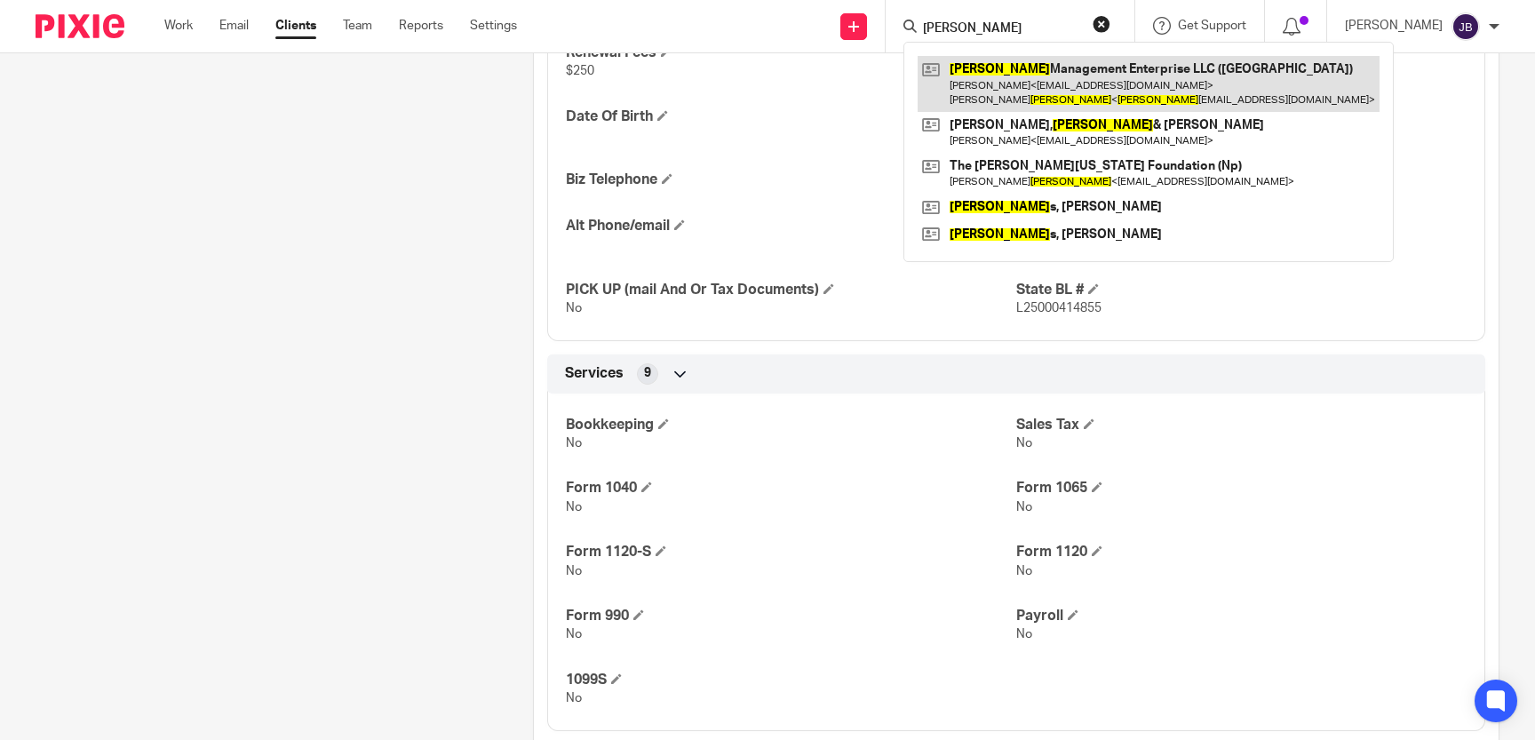
type input "[PERSON_NAME]"
click at [1159, 86] on link at bounding box center [1149, 83] width 462 height 55
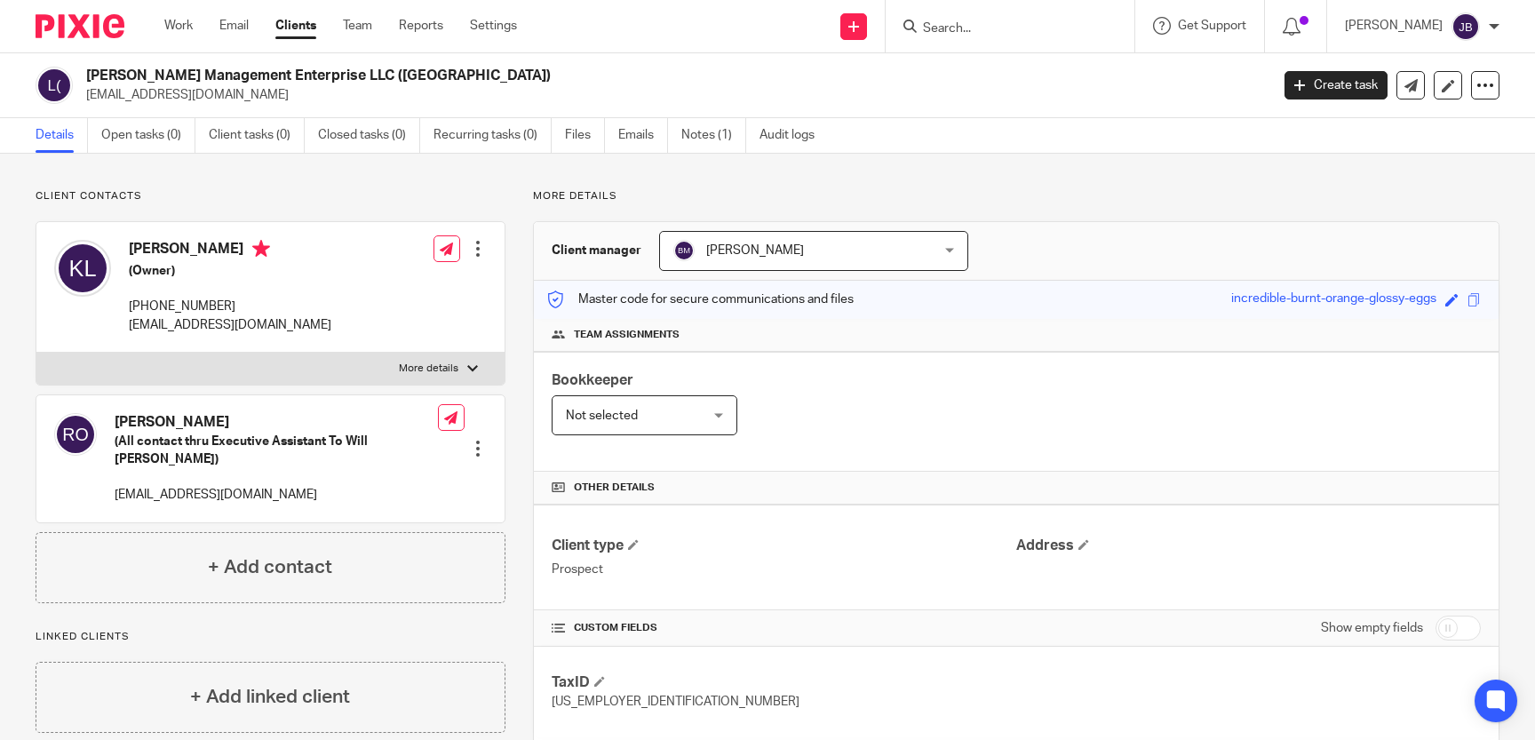
click at [976, 25] on input "Search" at bounding box center [1001, 29] width 160 height 16
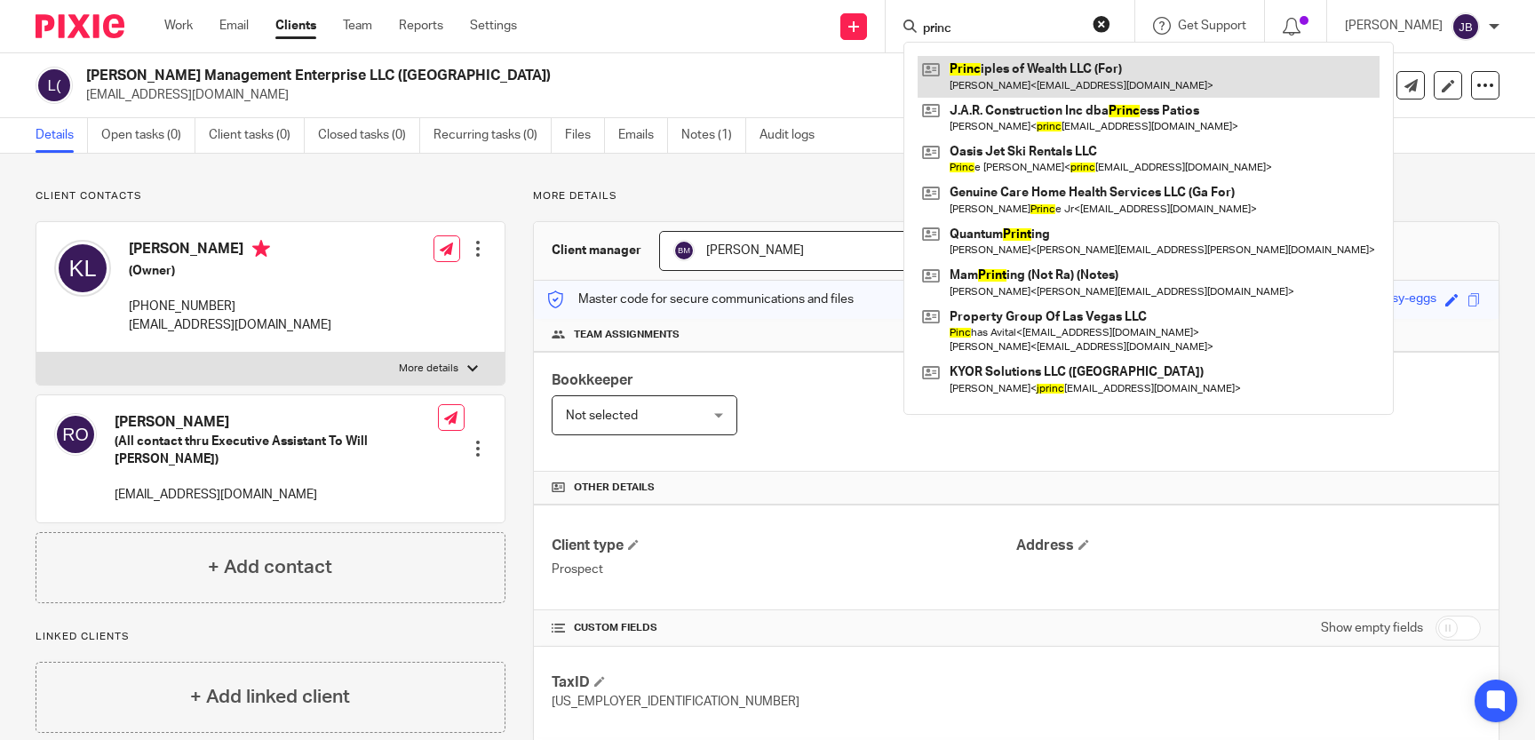
type input "princ"
click at [1036, 66] on link at bounding box center [1149, 76] width 462 height 41
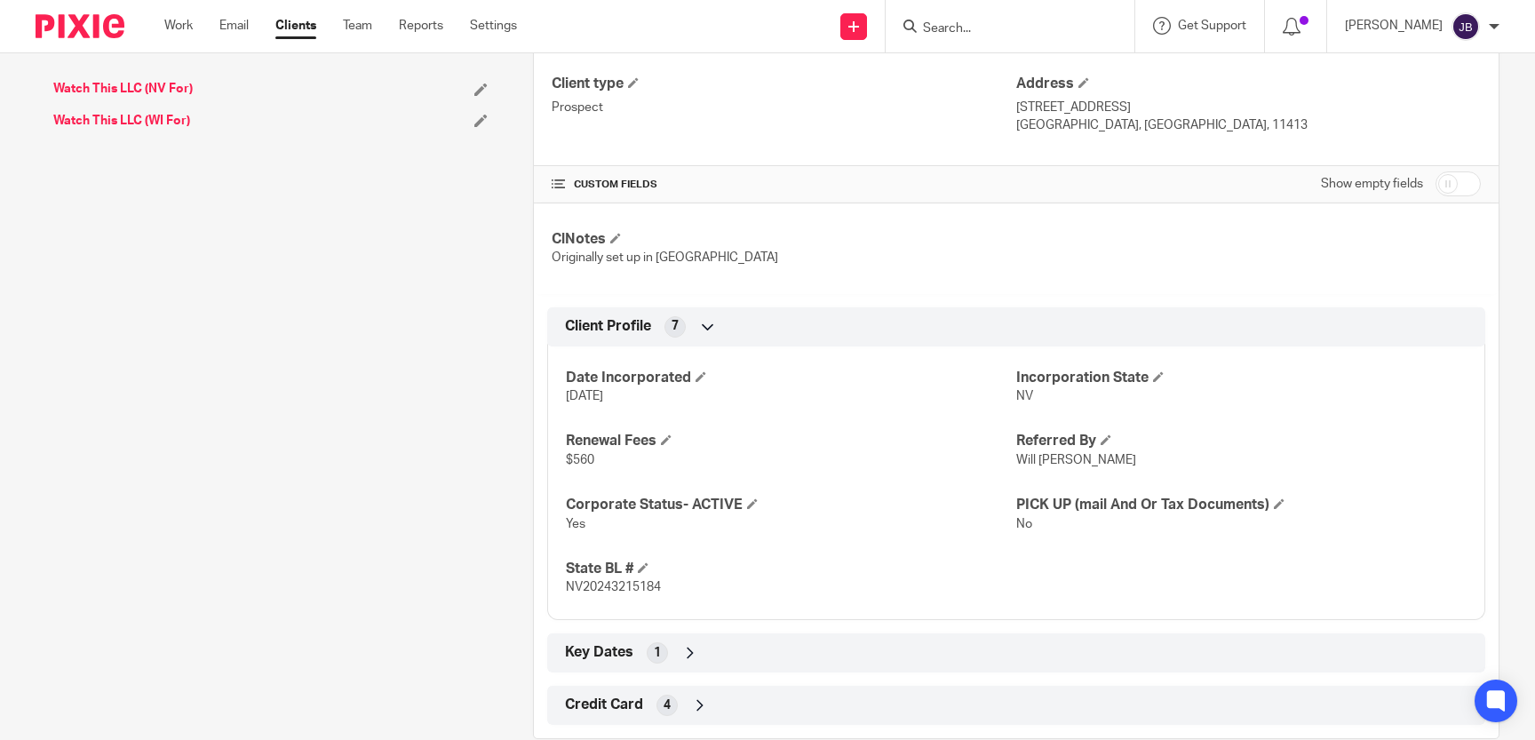
scroll to position [495, 0]
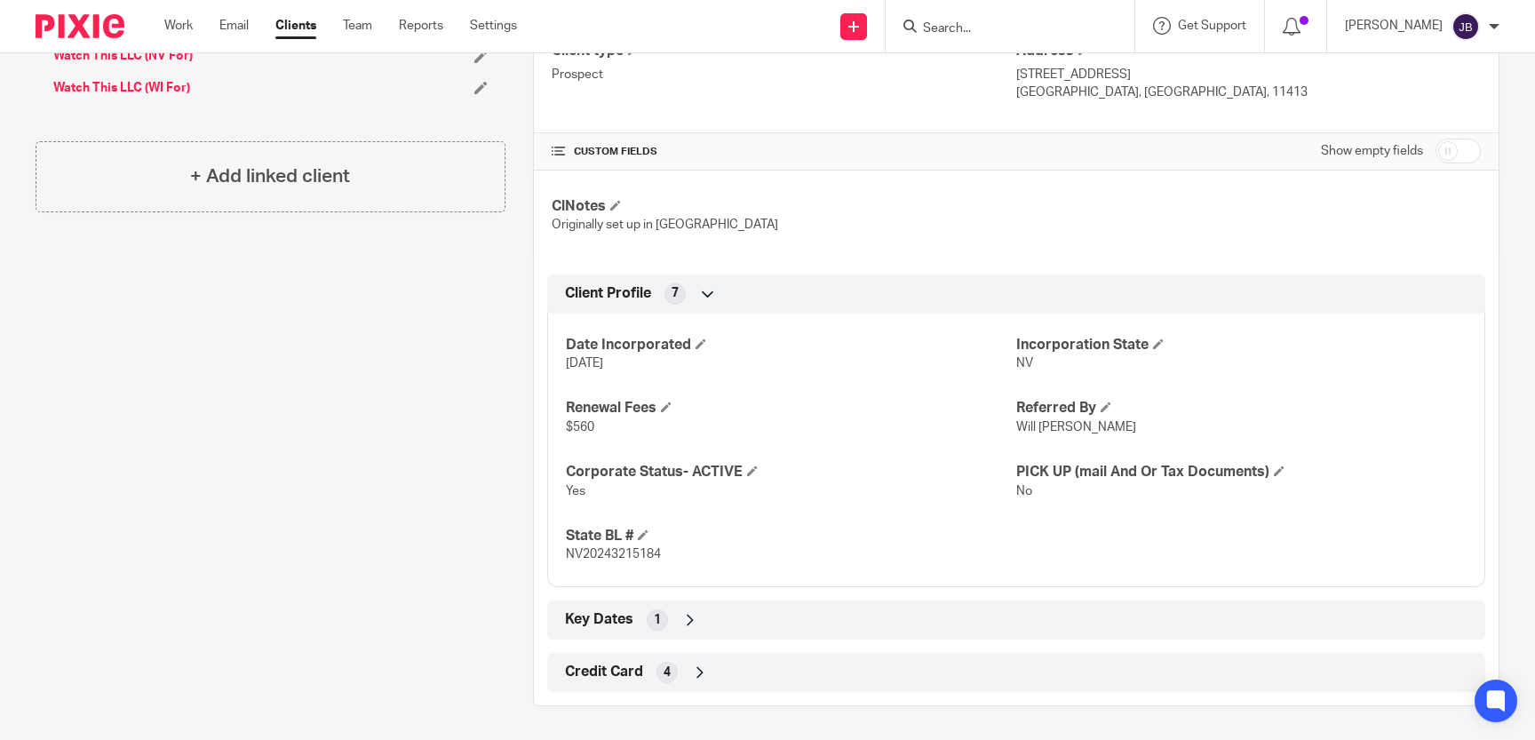
click at [865, 436] on div "Date Incorporated [DATE] Incorporation State NV Renewal Fees $560 Referred By W…" at bounding box center [1016, 443] width 938 height 287
click at [1004, 29] on input "Search" at bounding box center [1001, 29] width 160 height 16
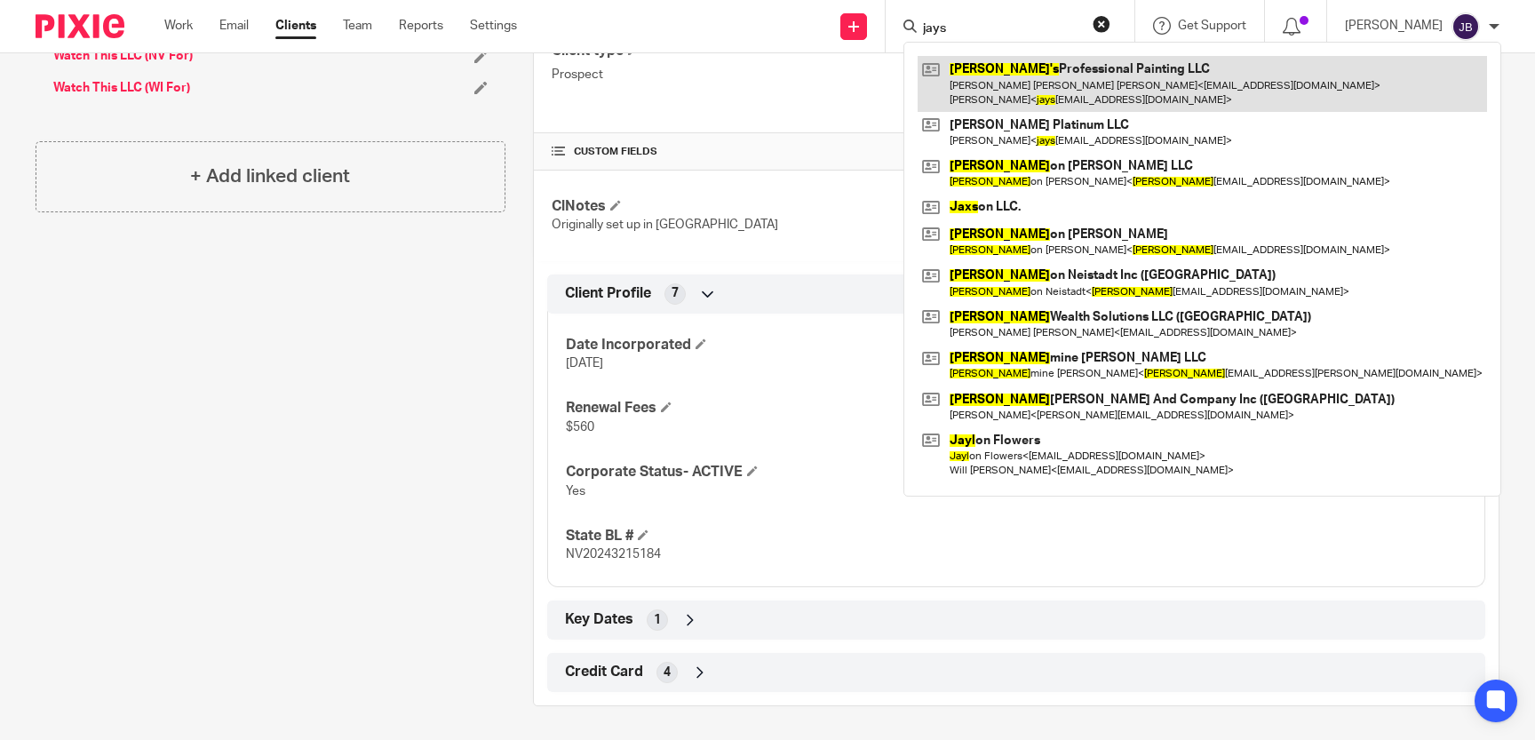
type input "jays"
click at [1065, 92] on link at bounding box center [1203, 83] width 570 height 55
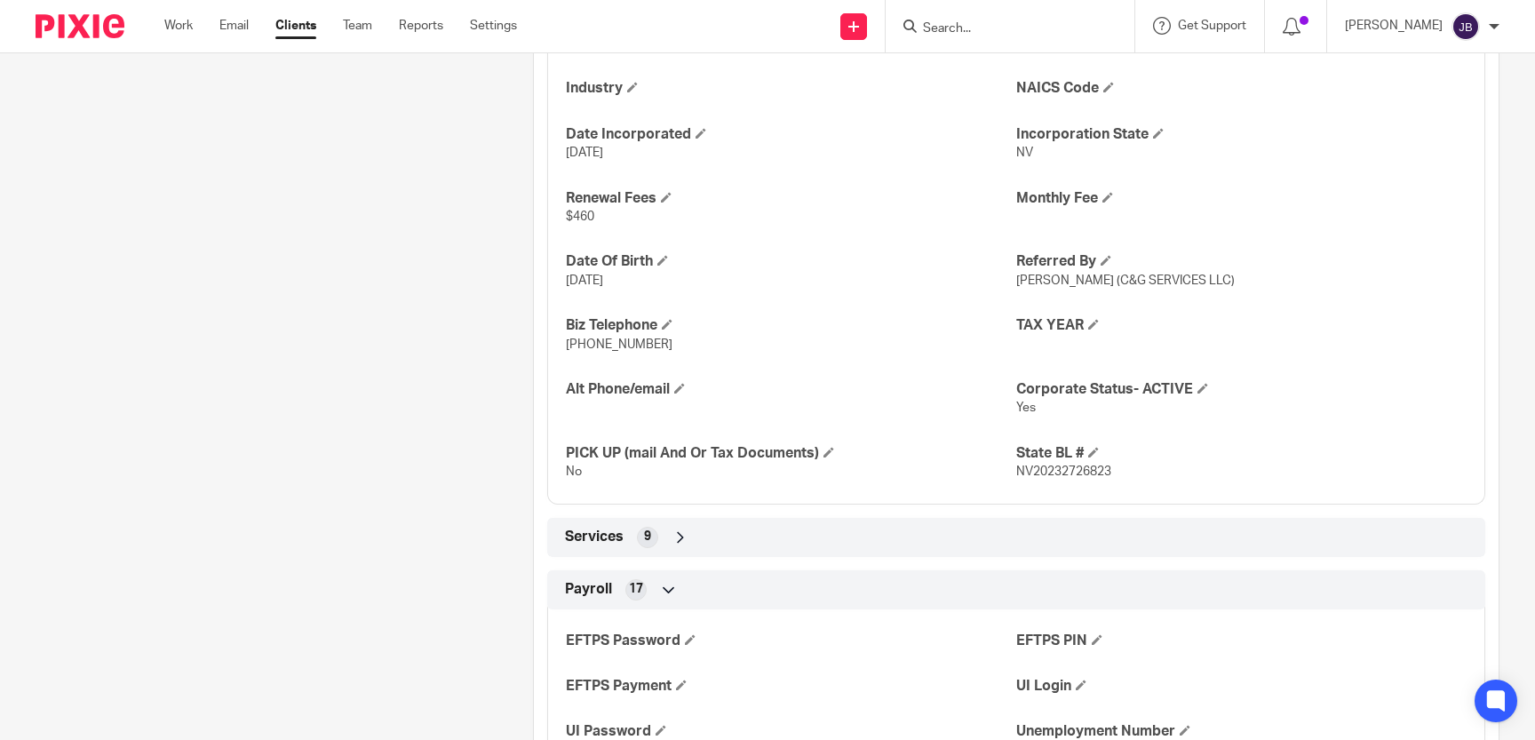
scroll to position [816, 0]
click at [1121, 531] on div "Services 9" at bounding box center [1017, 537] width 912 height 30
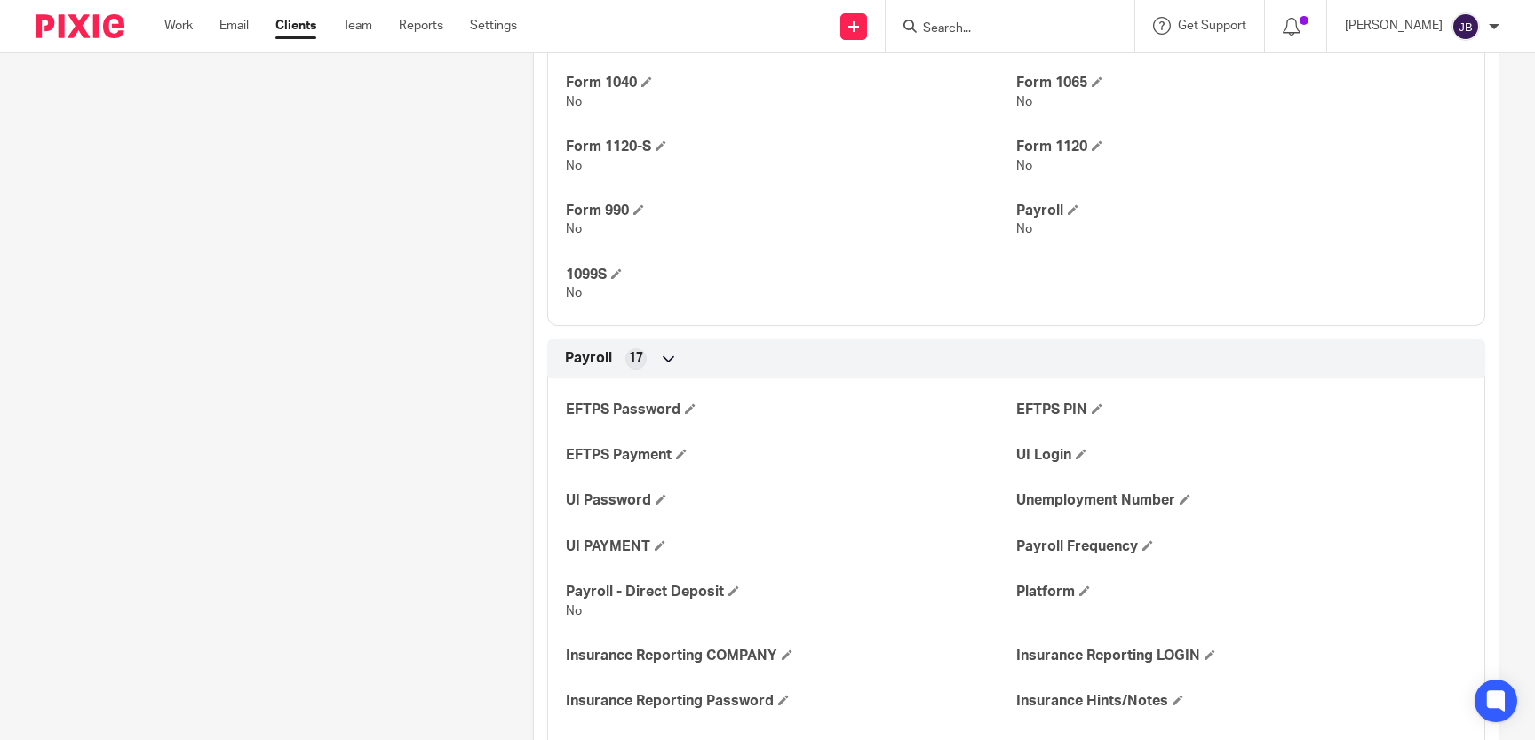
scroll to position [1386, 0]
click at [975, 22] on input "Search" at bounding box center [1001, 29] width 160 height 16
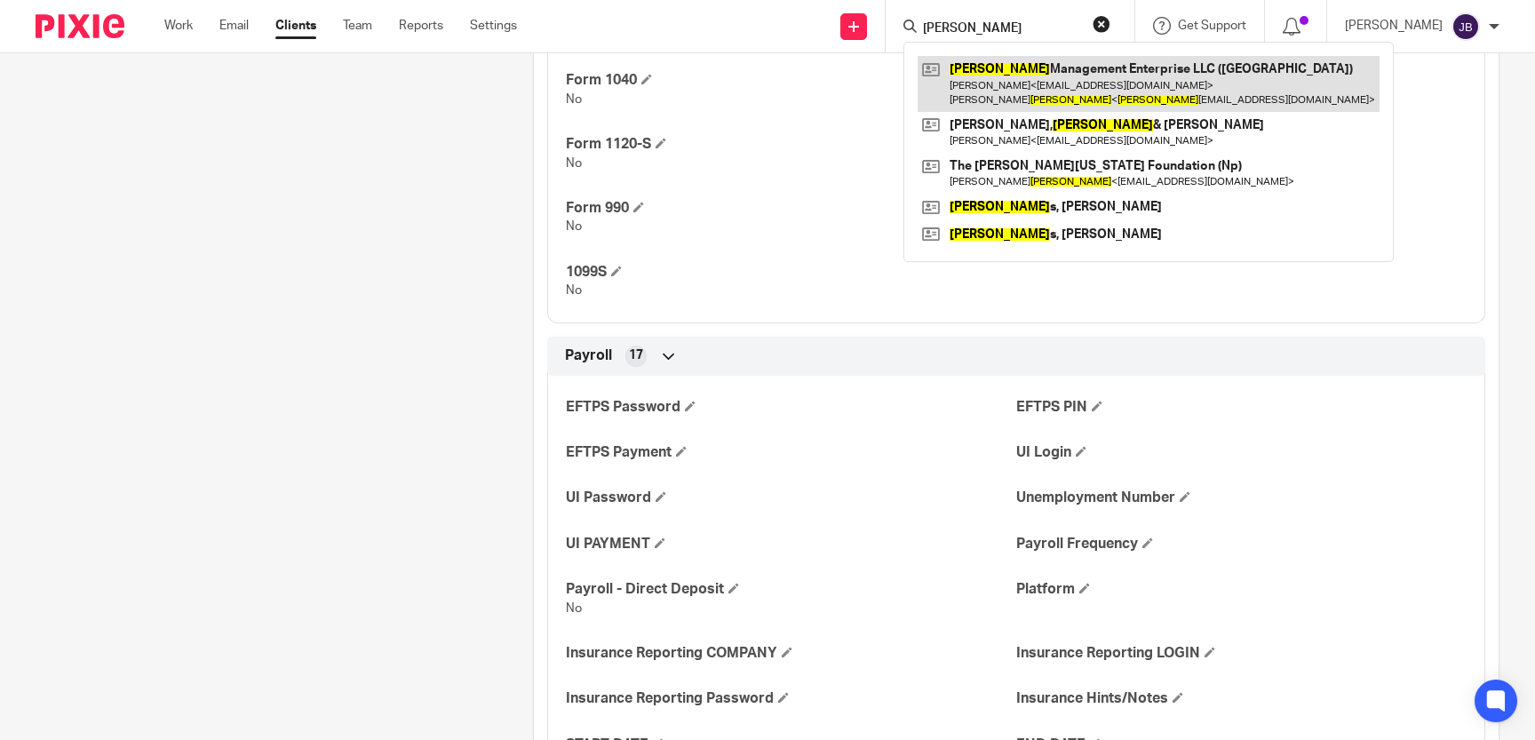
type input "[PERSON_NAME]"
click at [1043, 74] on link at bounding box center [1149, 83] width 462 height 55
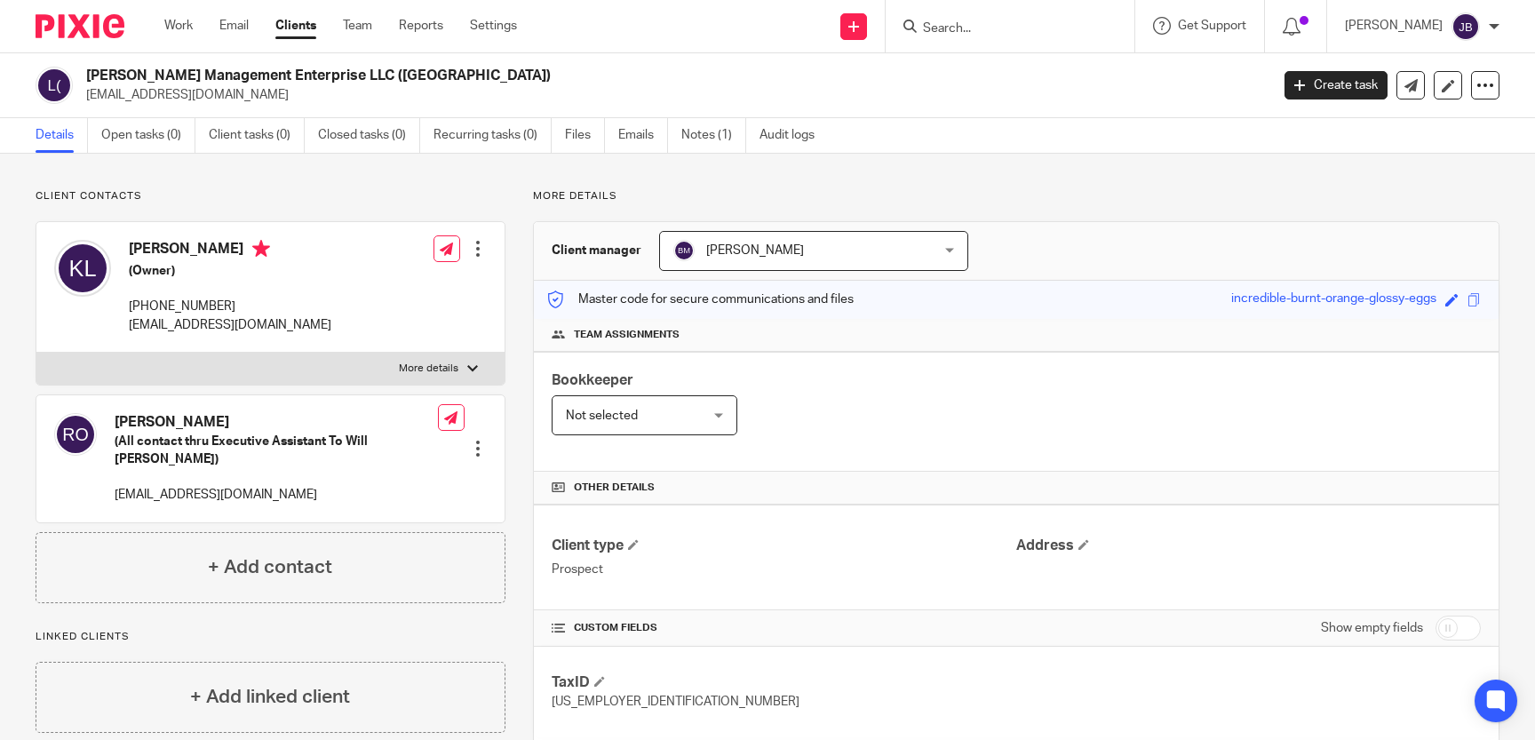
click at [1010, 29] on input "Search" at bounding box center [1001, 29] width 160 height 16
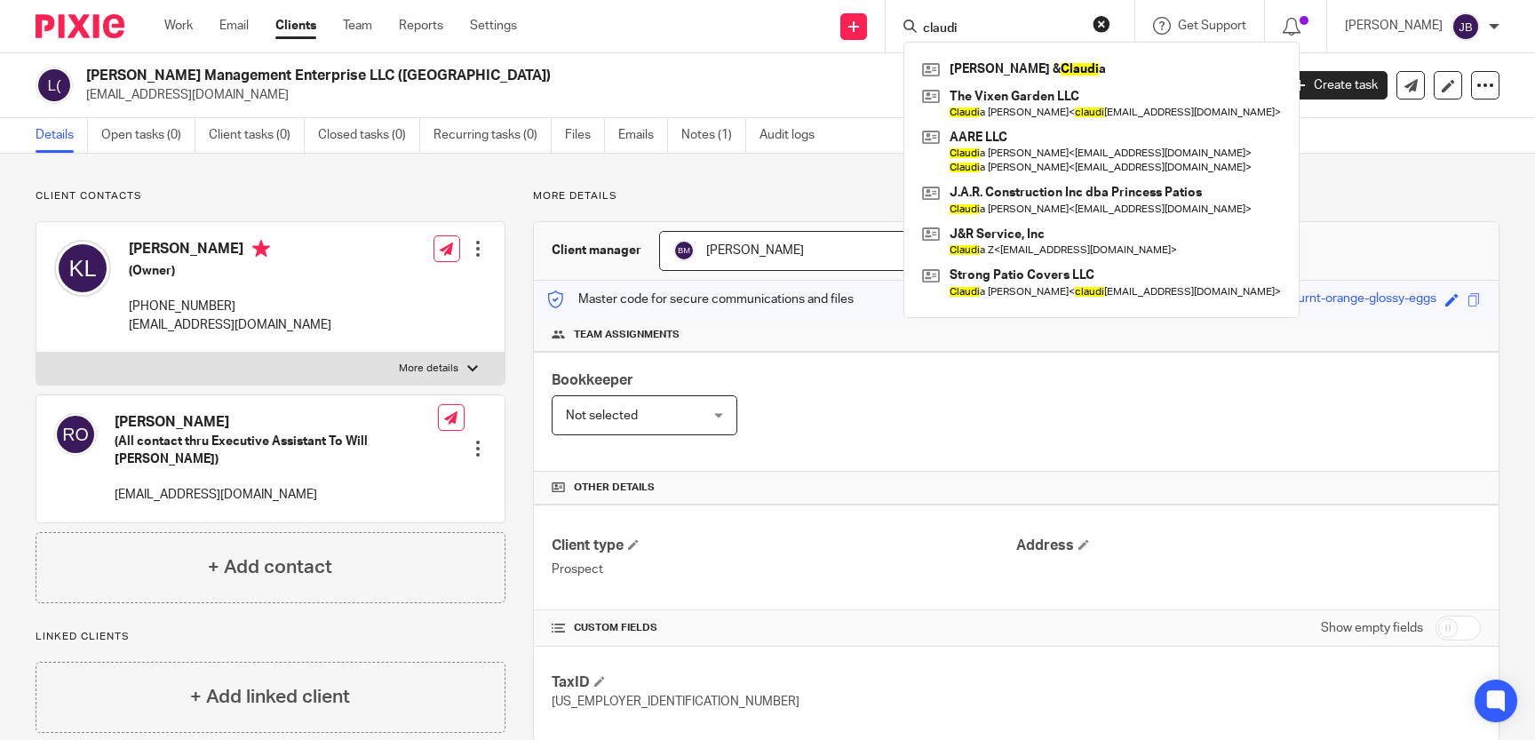
type input "claudi"
